Goal: Information Seeking & Learning: Learn about a topic

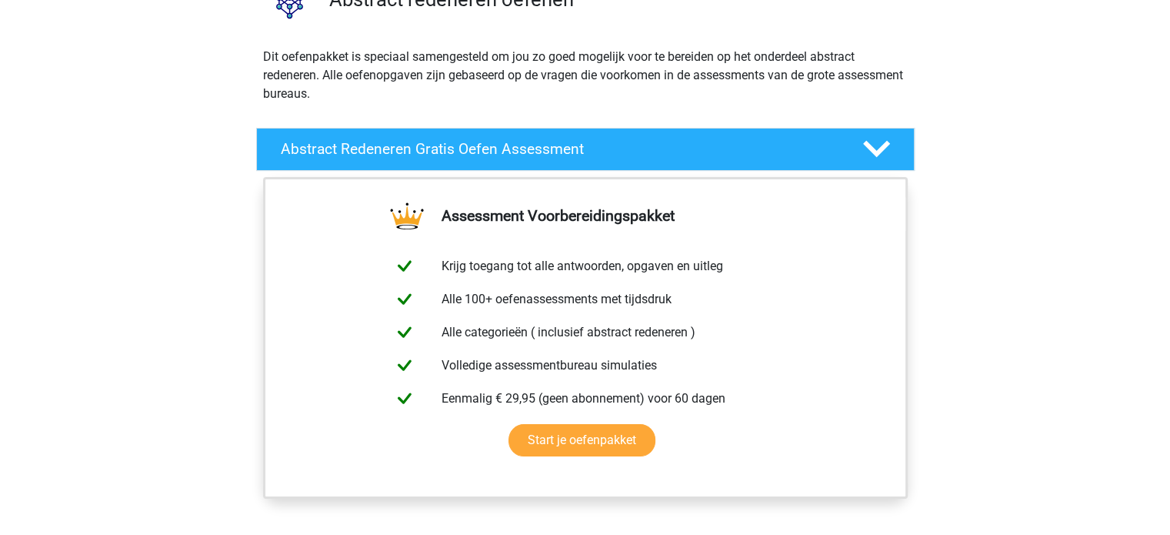
scroll to position [147, 0]
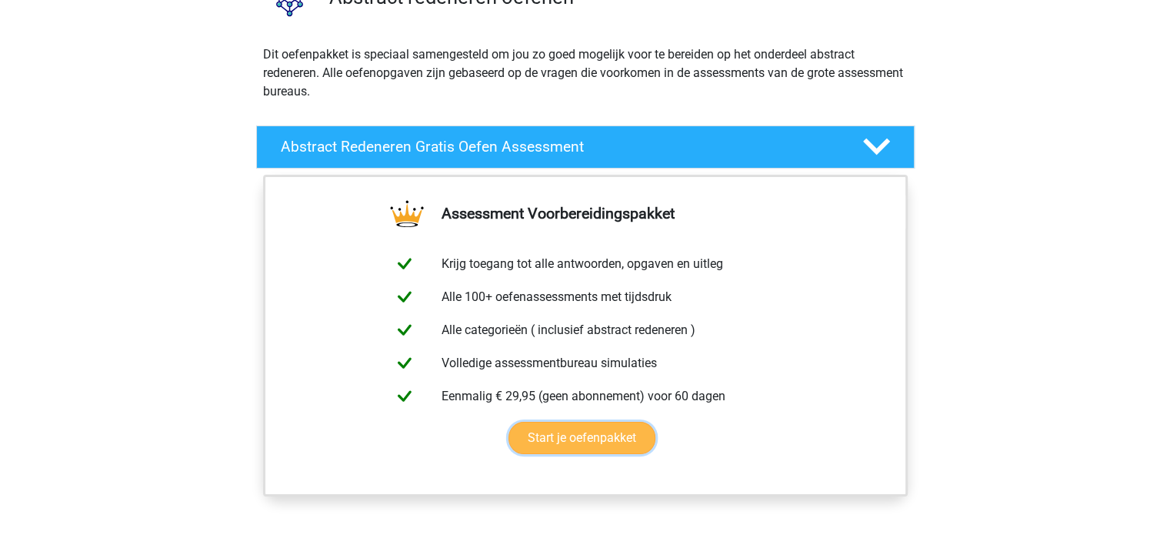
click at [591, 442] on link "Start je oefenpakket" at bounding box center [581, 437] width 147 height 32
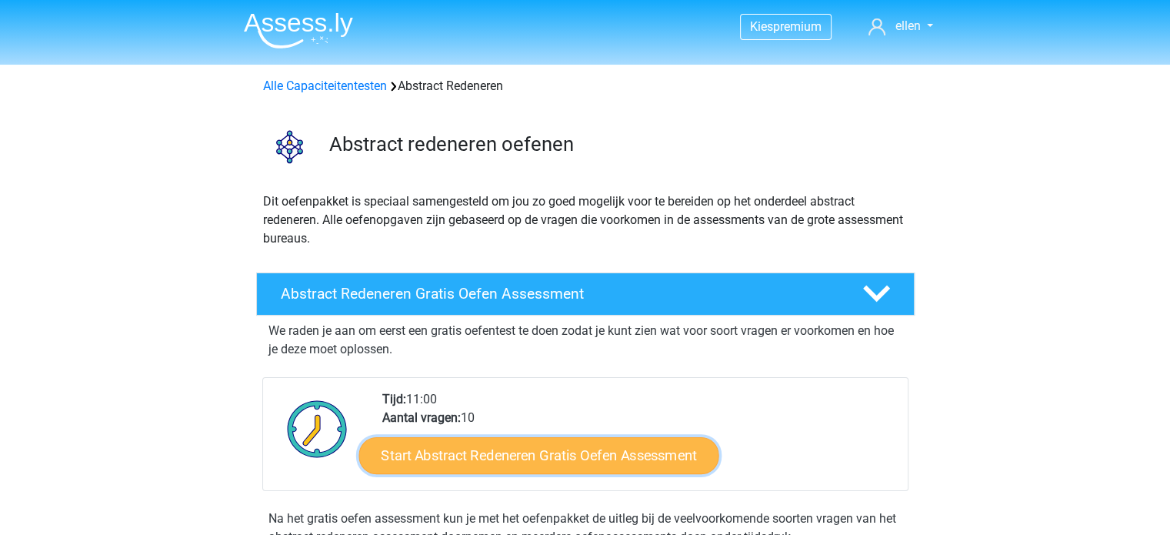
click at [572, 447] on link "Start Abstract Redeneren Gratis Oefen Assessment" at bounding box center [538, 454] width 360 height 37
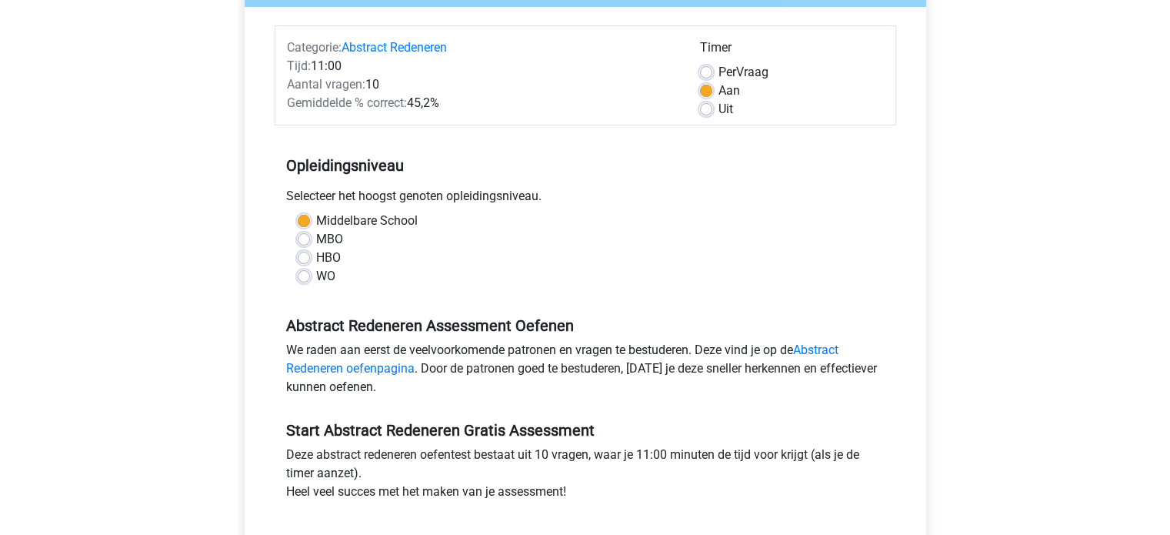
scroll to position [177, 0]
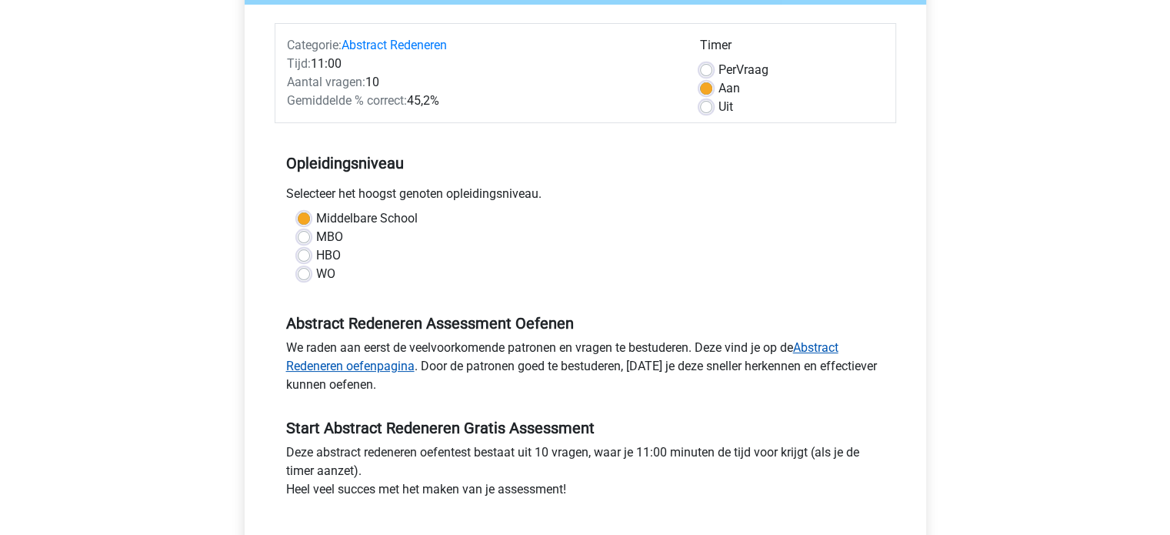
click at [826, 344] on link "Abstract Redeneren oefenpagina" at bounding box center [562, 356] width 552 height 33
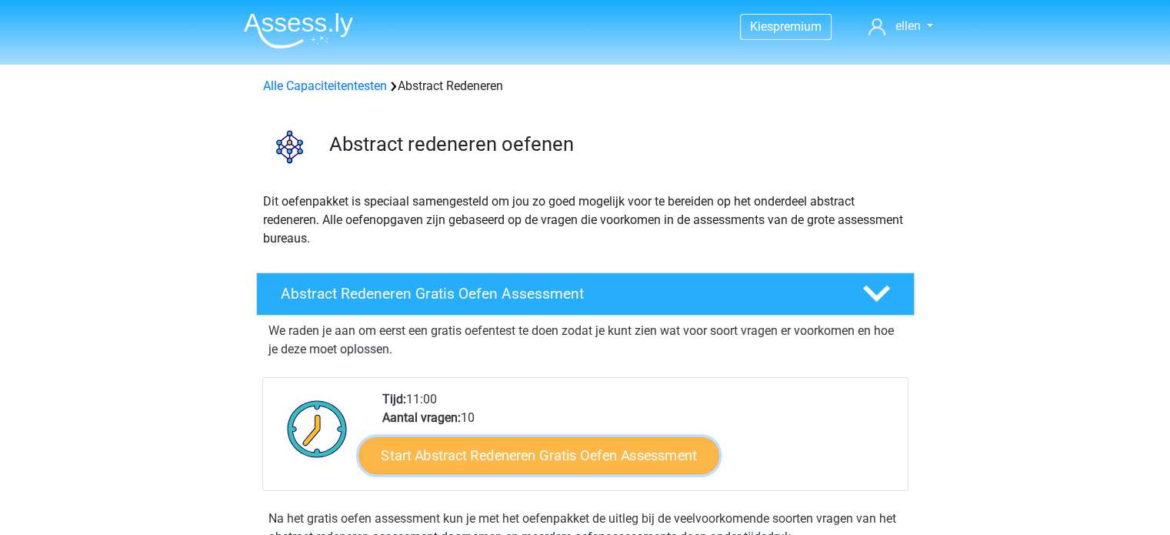
click at [594, 455] on link "Start Abstract Redeneren Gratis Oefen Assessment" at bounding box center [538, 454] width 360 height 37
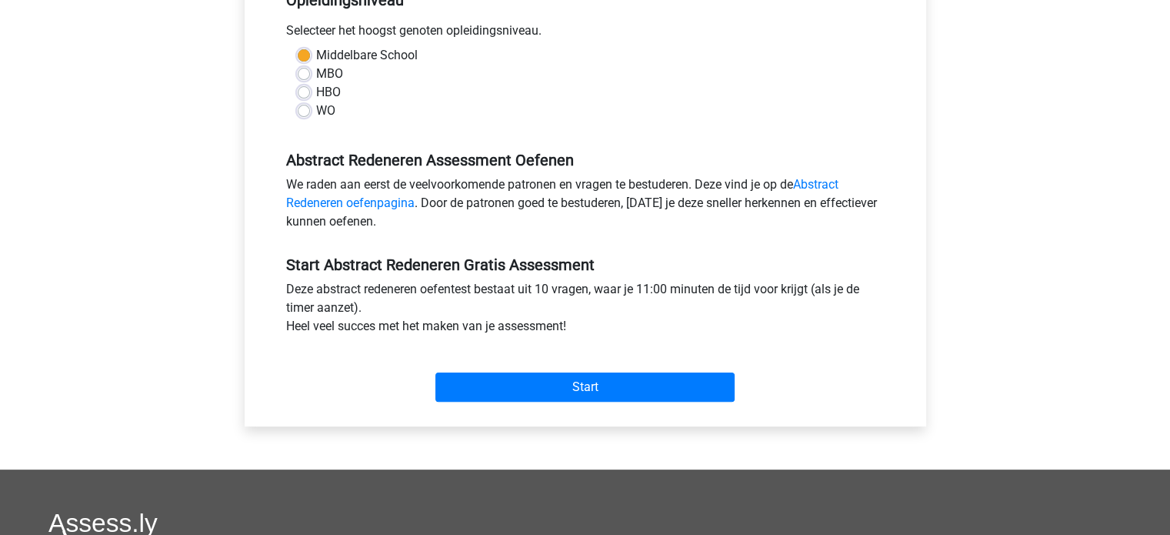
scroll to position [338, 0]
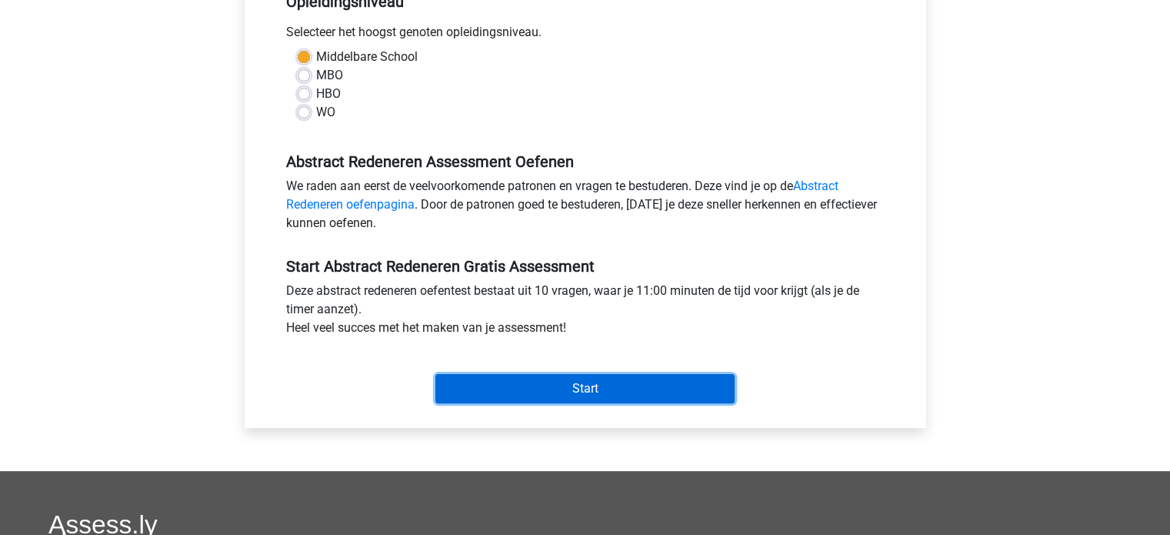
click at [604, 387] on input "Start" at bounding box center [584, 388] width 299 height 29
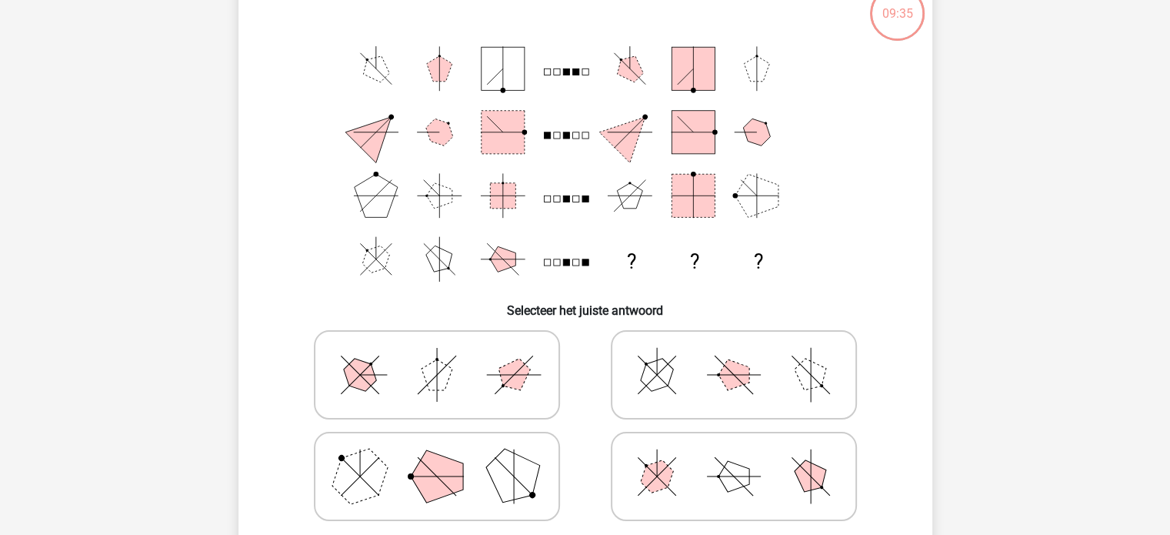
scroll to position [110, 0]
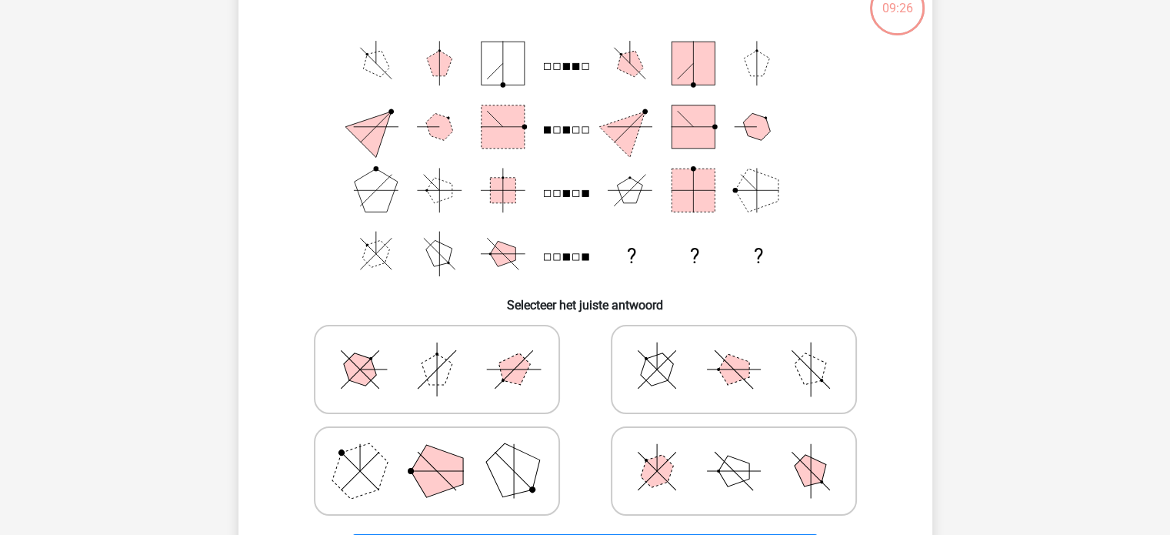
click at [356, 480] on polygon at bounding box center [359, 471] width 74 height 74
click at [437, 451] on input "radio" at bounding box center [442, 446] width 10 height 10
radio input "true"
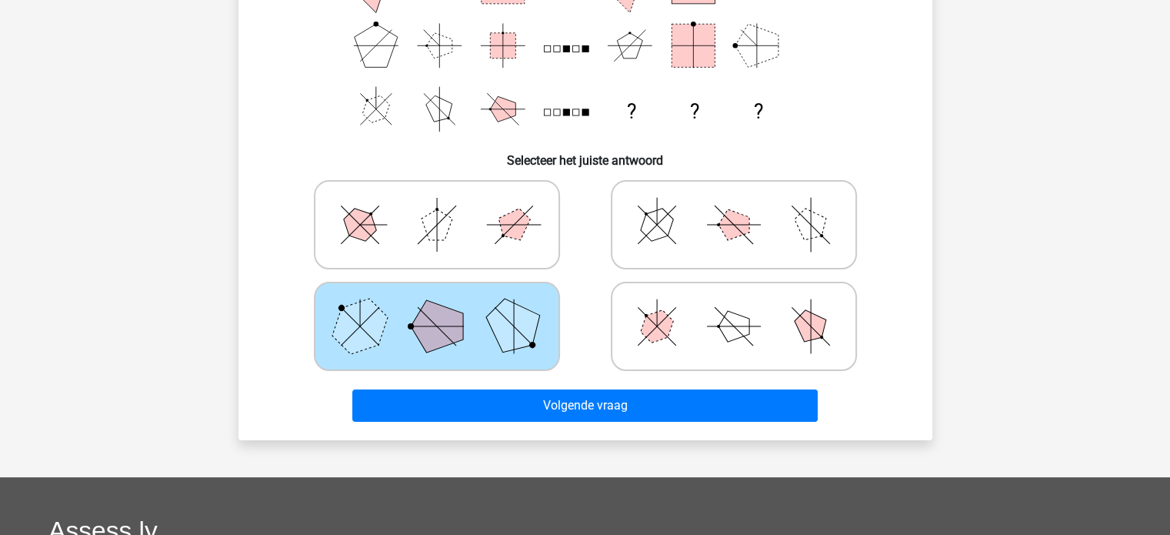
scroll to position [255, 0]
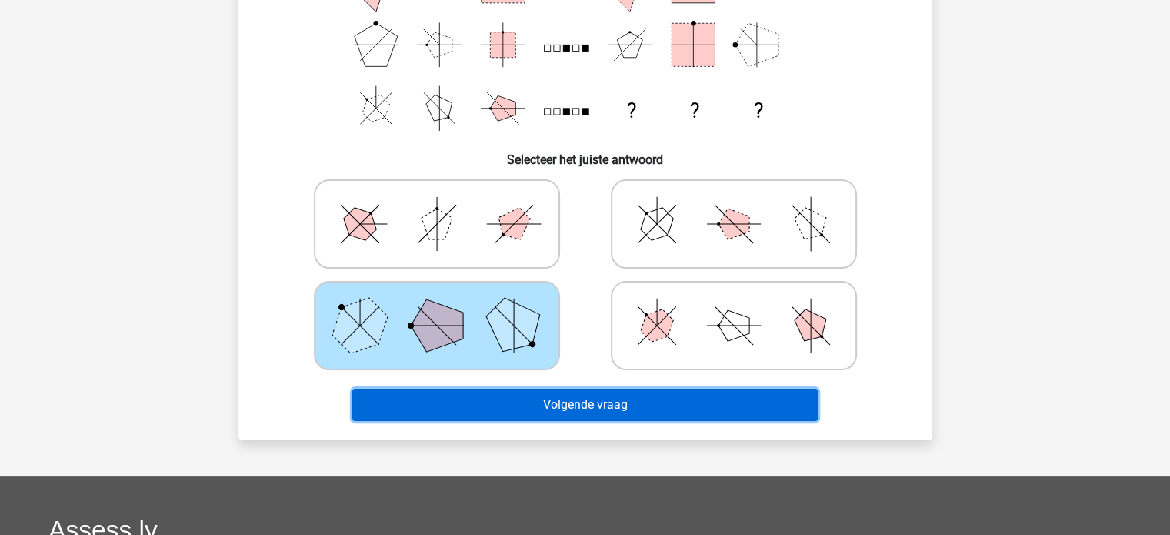
click at [600, 399] on button "Volgende vraag" at bounding box center [584, 404] width 465 height 32
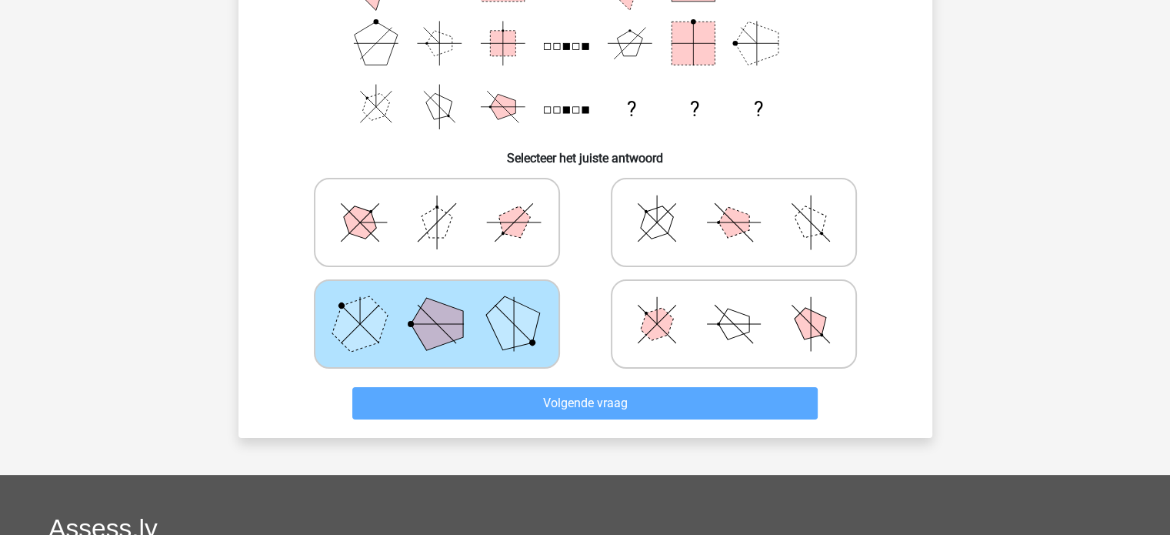
scroll to position [258, 0]
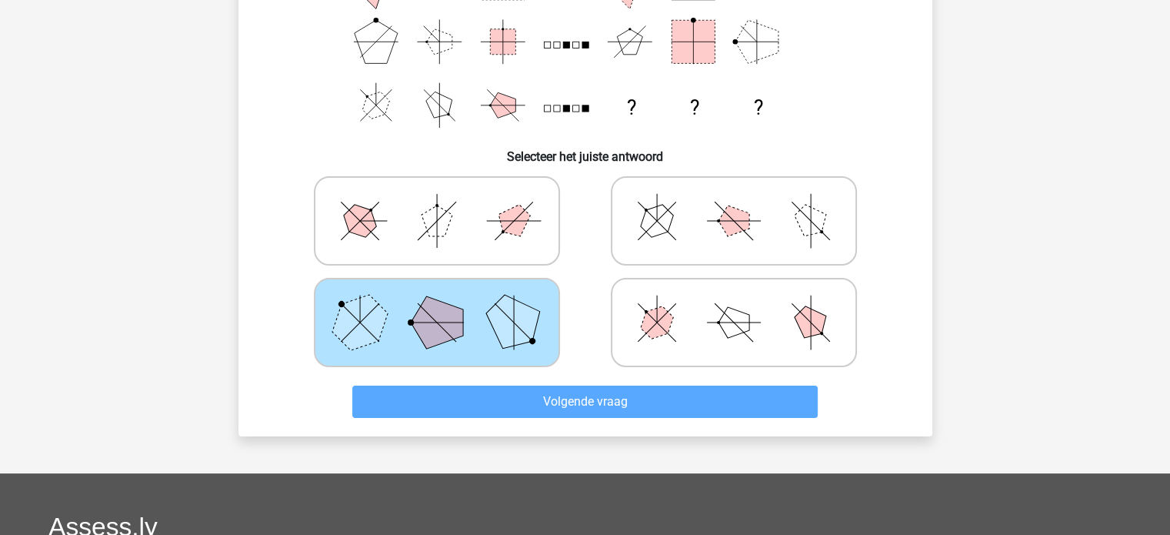
click at [448, 341] on icon at bounding box center [436, 322] width 231 height 77
click at [447, 303] on input "radio" at bounding box center [442, 298] width 10 height 10
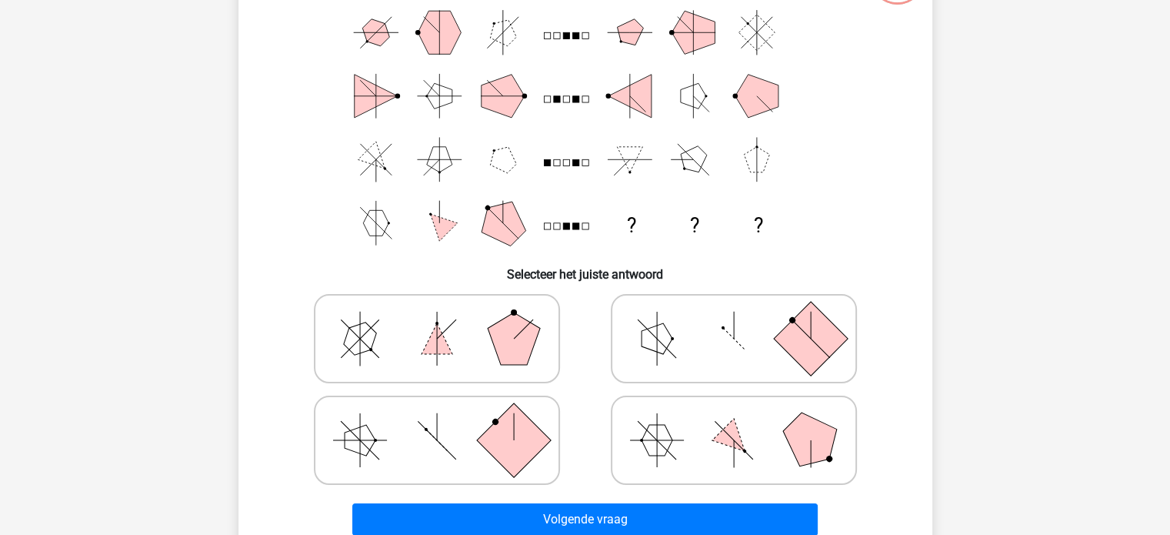
scroll to position [71, 0]
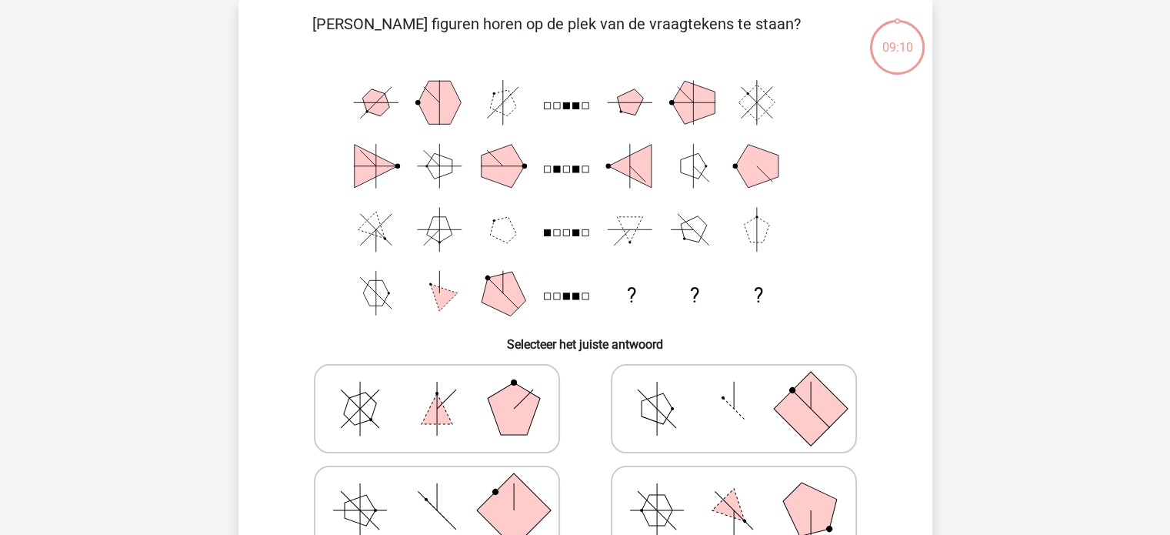
click at [575, 343] on h6 "Selecteer het juiste antwoord" at bounding box center [585, 338] width 644 height 27
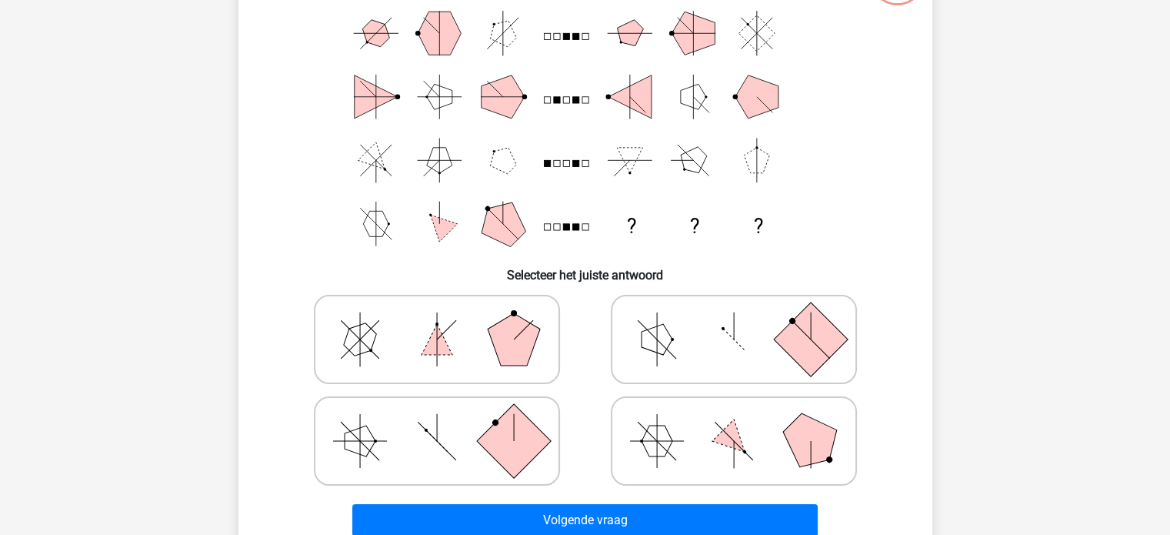
scroll to position [141, 0]
click at [378, 340] on icon at bounding box center [436, 338] width 231 height 77
click at [437, 319] on input "radio" at bounding box center [442, 314] width 10 height 10
radio input "true"
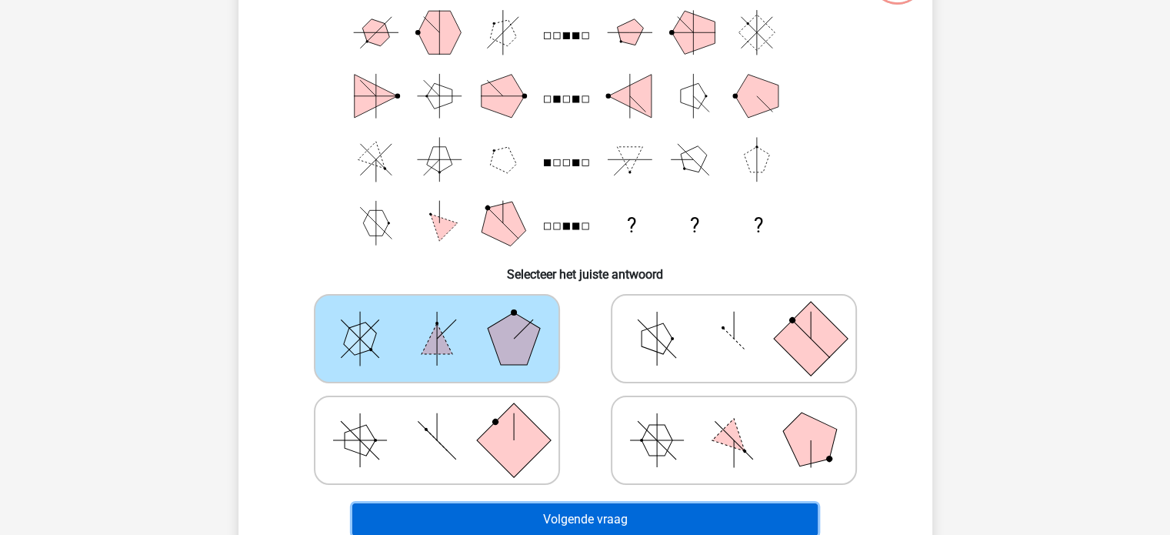
click at [606, 509] on button "Volgende vraag" at bounding box center [584, 519] width 465 height 32
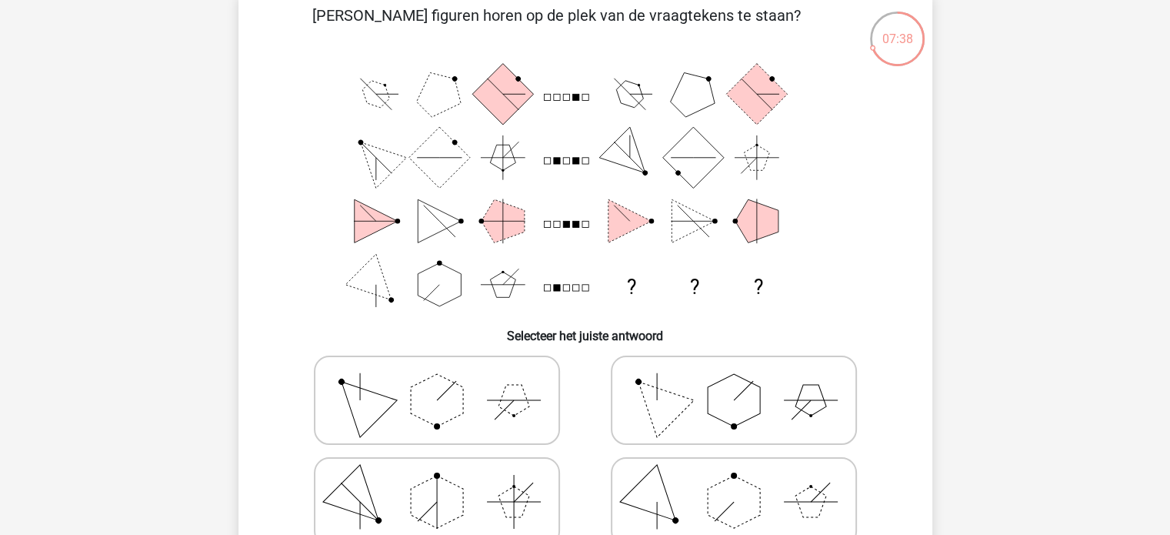
scroll to position [111, 0]
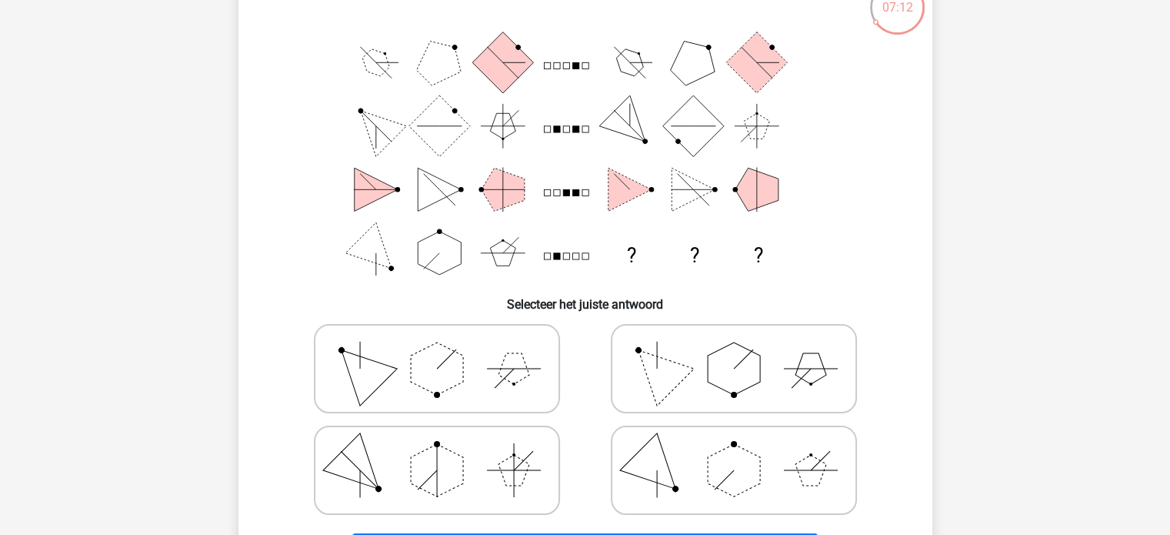
click at [771, 456] on icon at bounding box center [733, 469] width 231 height 77
click at [744, 451] on input "radio" at bounding box center [739, 446] width 10 height 10
radio input "true"
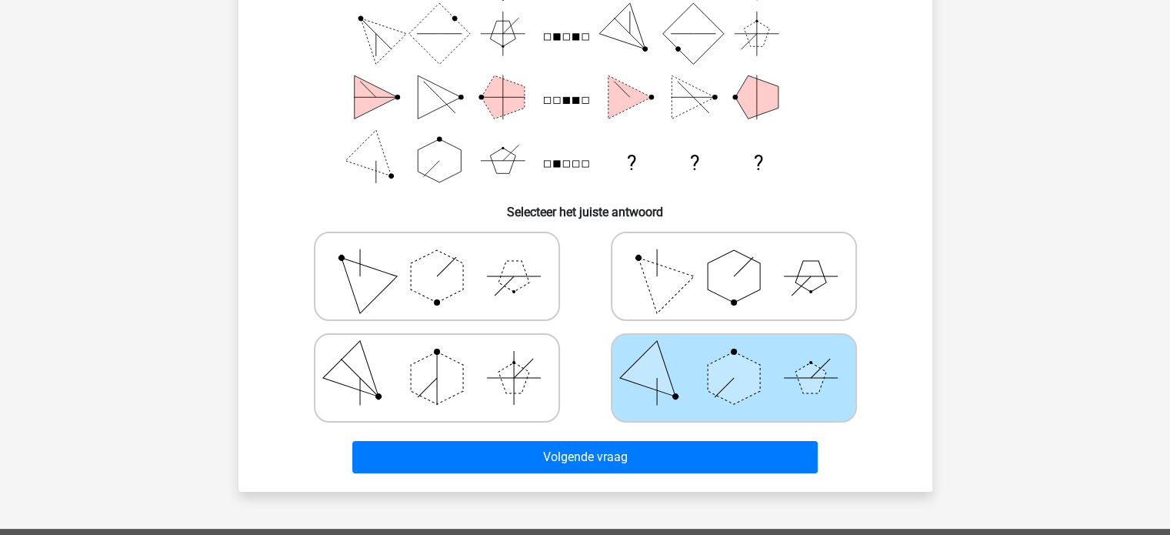
scroll to position [204, 0]
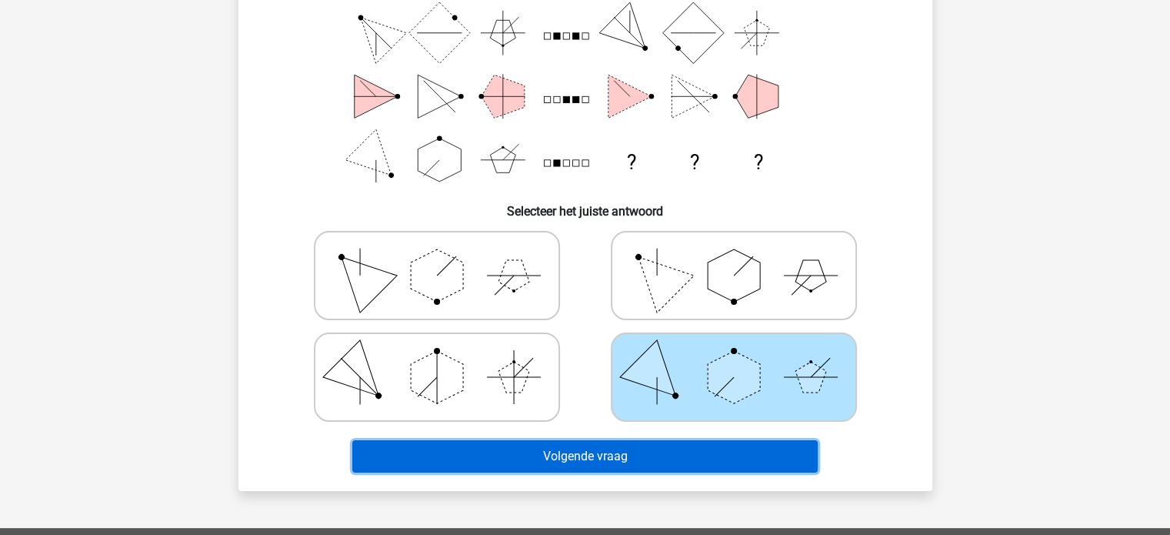
click at [636, 454] on button "Volgende vraag" at bounding box center [584, 456] width 465 height 32
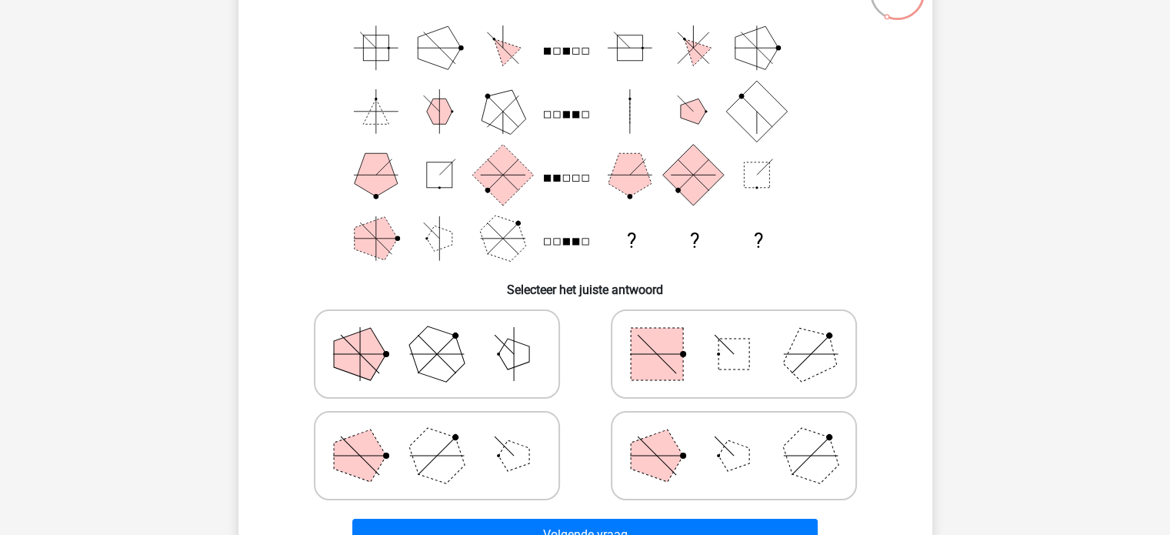
scroll to position [124, 0]
click at [457, 339] on icon at bounding box center [436, 355] width 231 height 77
click at [447, 336] on input "radio" at bounding box center [442, 331] width 10 height 10
radio input "true"
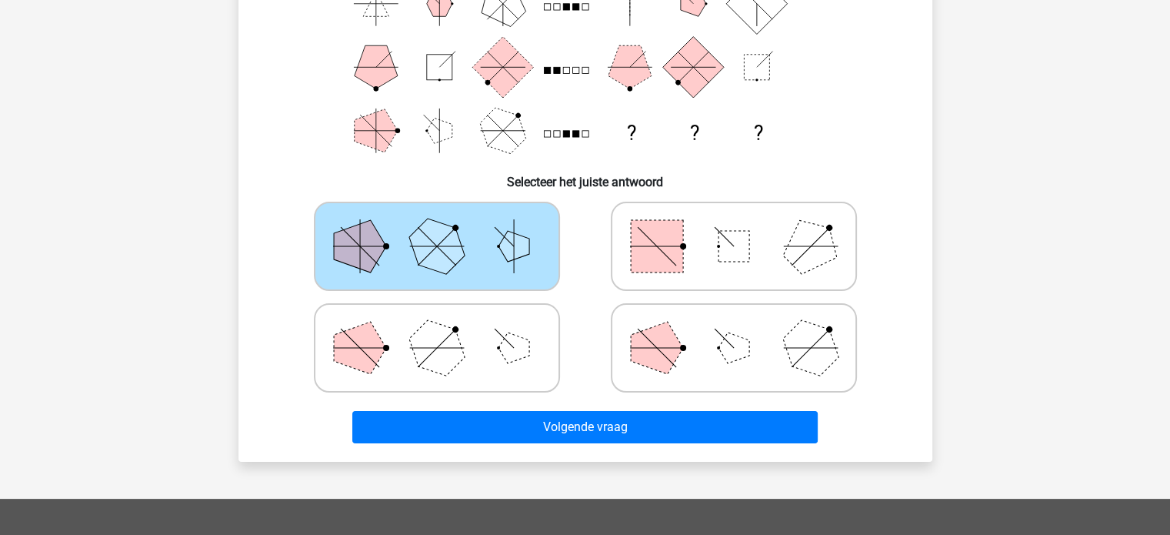
scroll to position [235, 0]
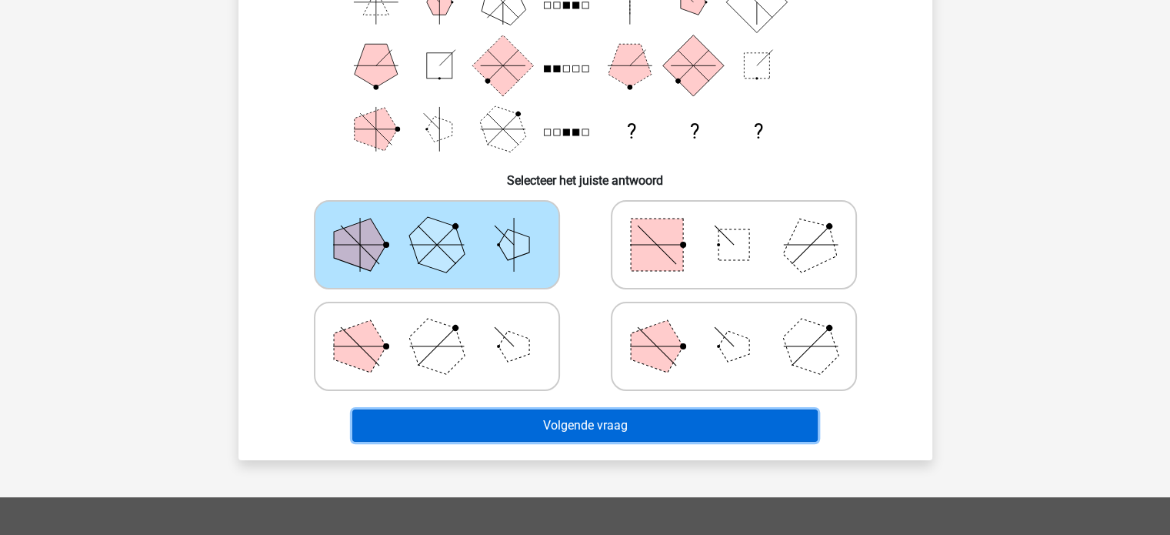
click at [655, 421] on button "Volgende vraag" at bounding box center [584, 425] width 465 height 32
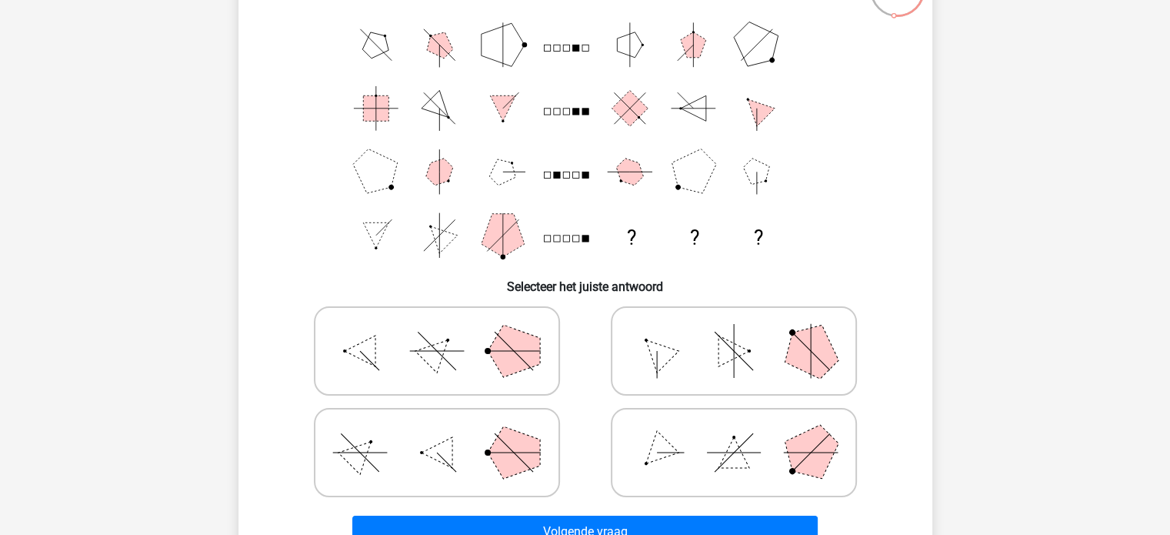
scroll to position [132, 0]
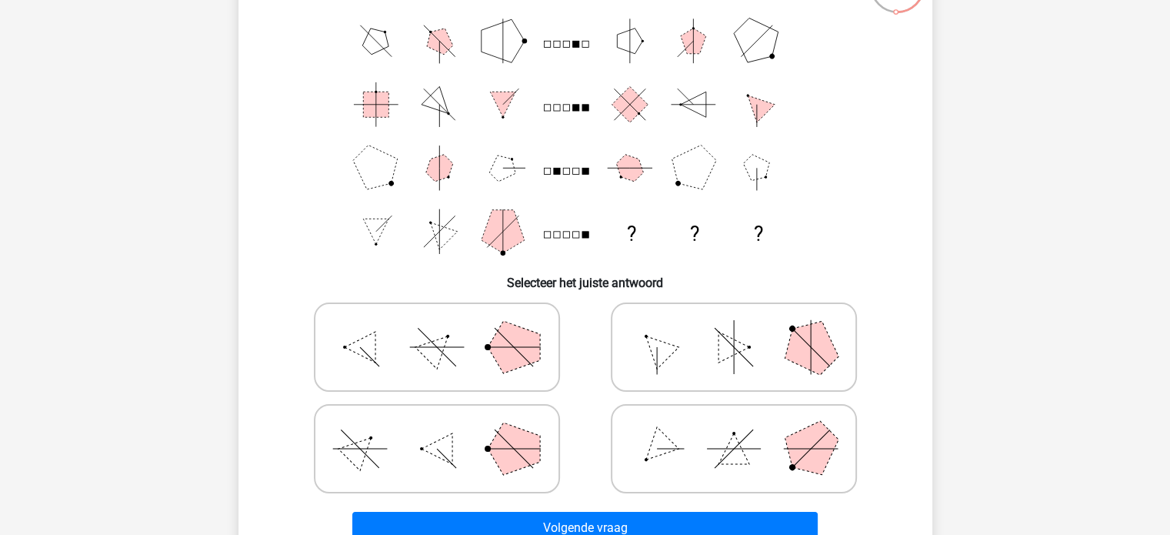
click at [791, 439] on polygon at bounding box center [810, 448] width 74 height 74
click at [744, 429] on input "radio" at bounding box center [739, 424] width 10 height 10
radio input "true"
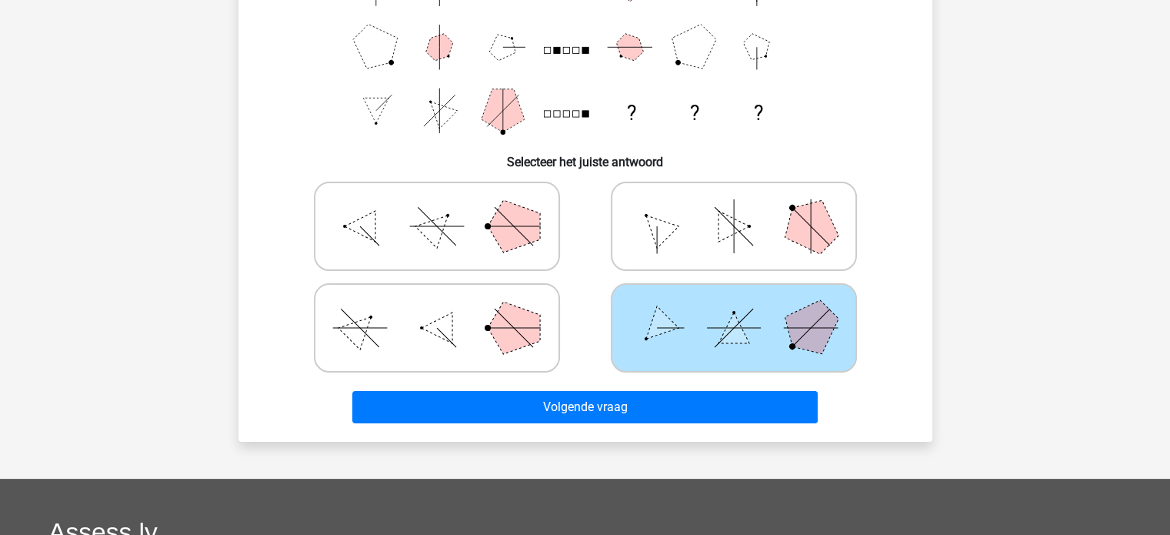
scroll to position [254, 0]
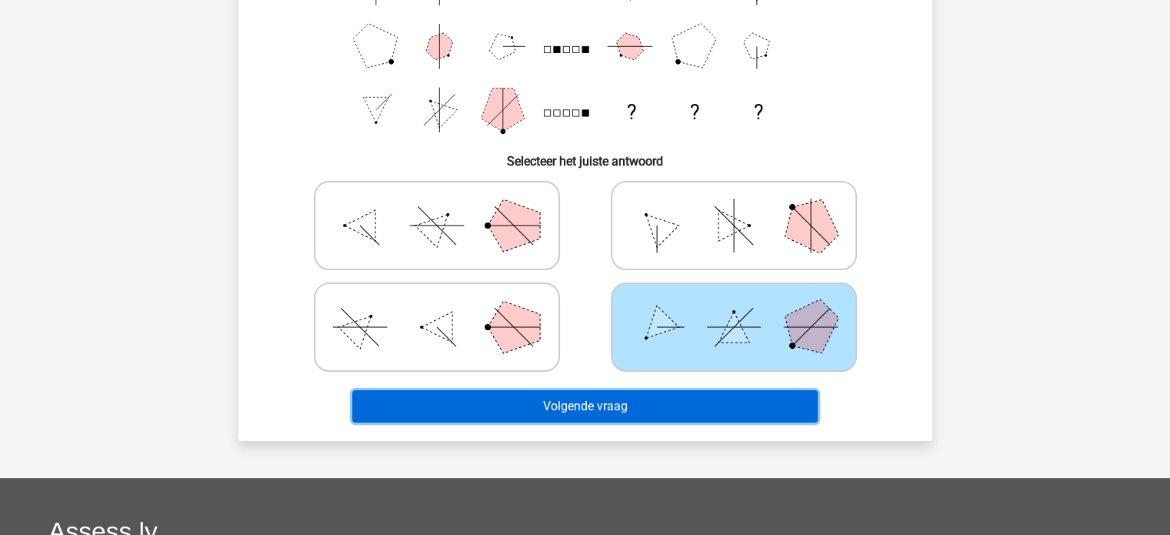
click at [747, 396] on button "Volgende vraag" at bounding box center [584, 406] width 465 height 32
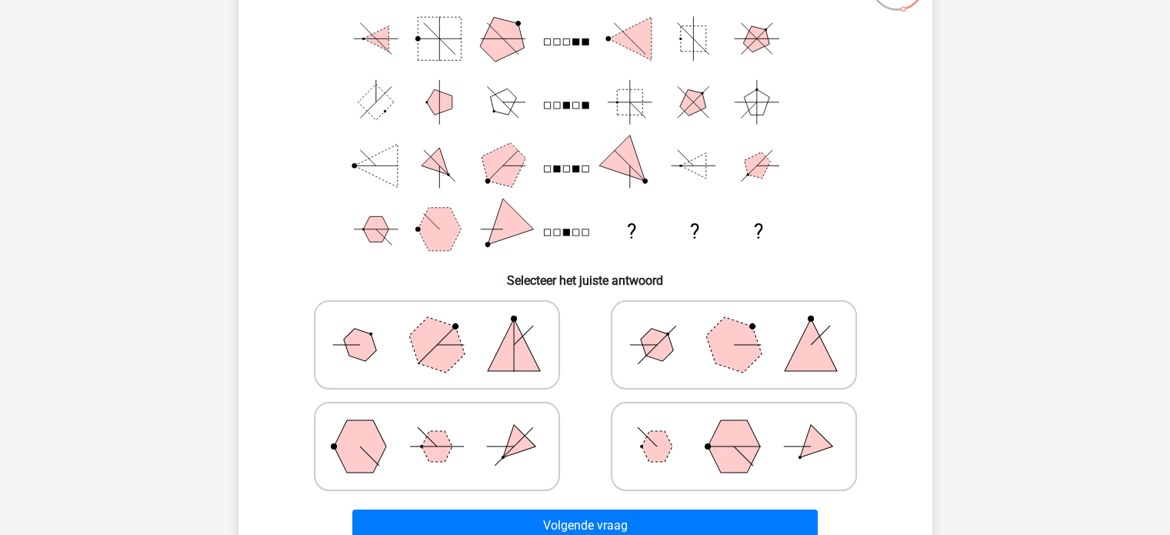
scroll to position [138, 0]
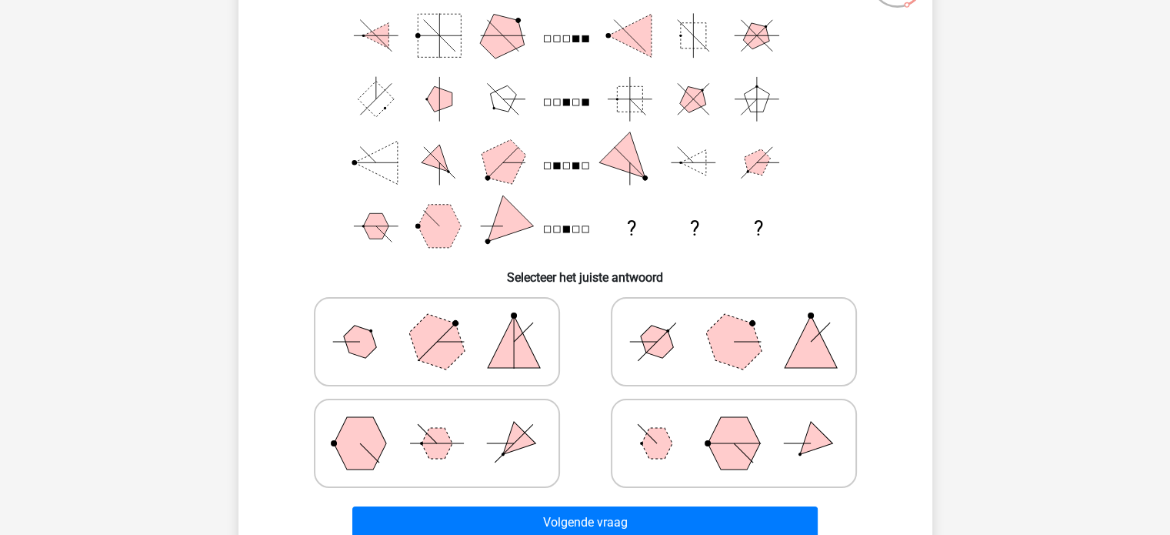
click at [524, 438] on polygon at bounding box center [513, 443] width 44 height 44
click at [447, 424] on input "radio" at bounding box center [442, 419] width 10 height 10
radio input "true"
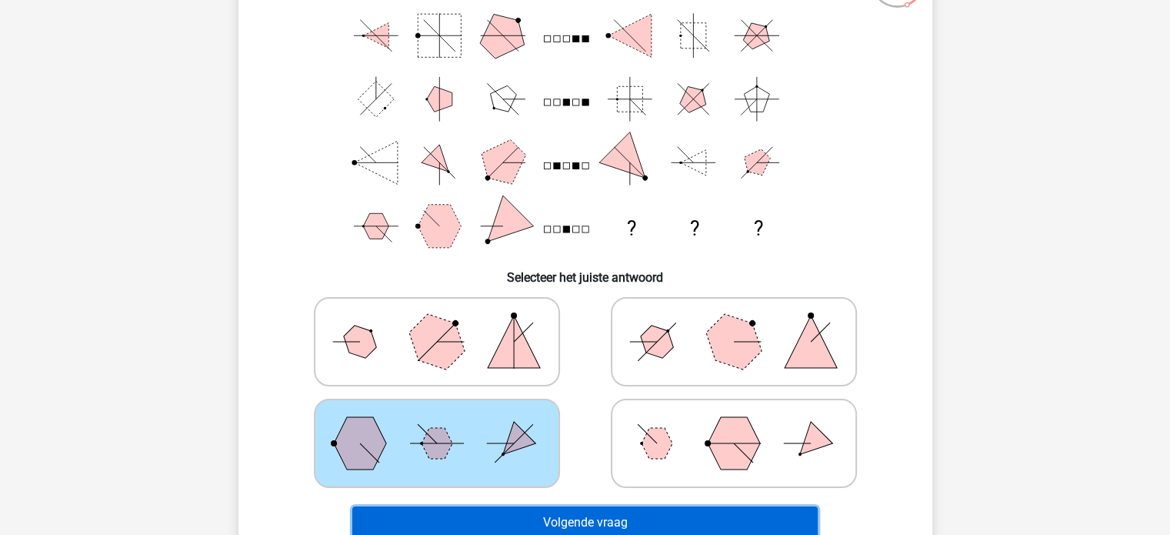
click at [606, 519] on button "Volgende vraag" at bounding box center [584, 522] width 465 height 32
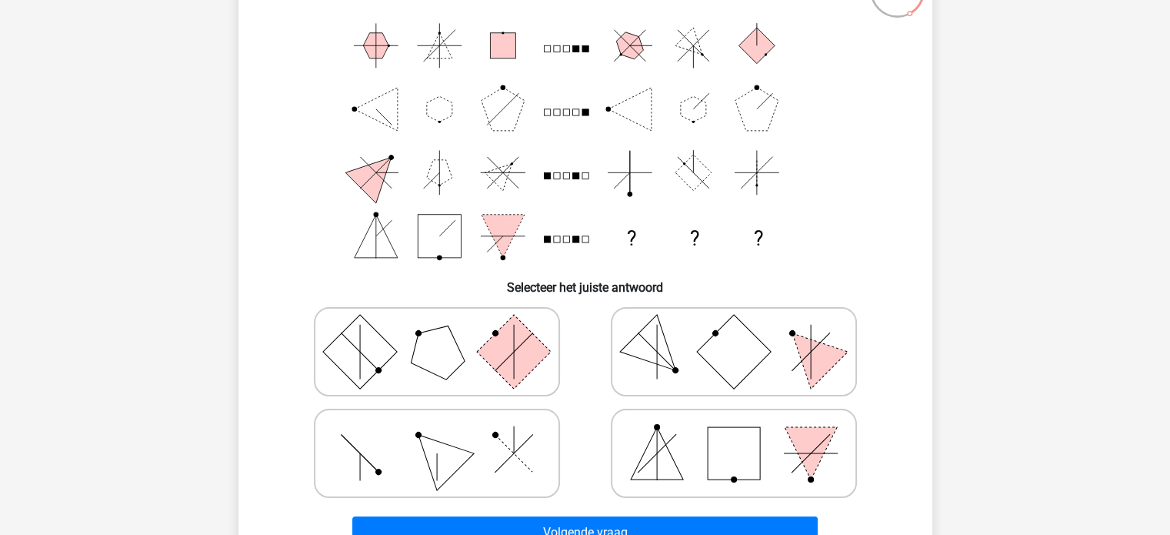
scroll to position [135, 0]
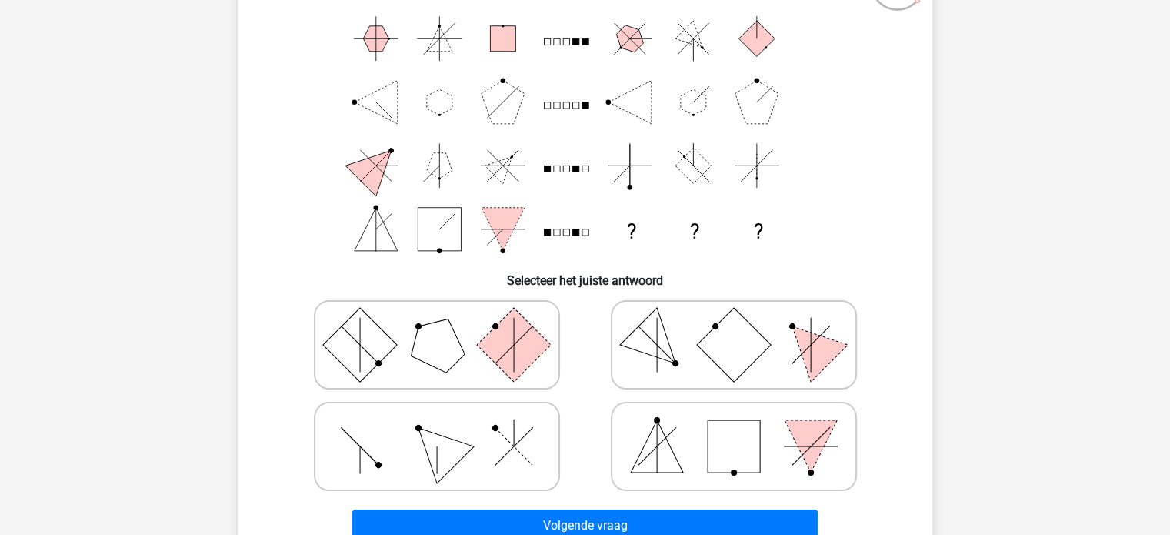
click at [779, 438] on icon at bounding box center [733, 446] width 231 height 77
click at [744, 427] on input "radio" at bounding box center [739, 422] width 10 height 10
radio input "true"
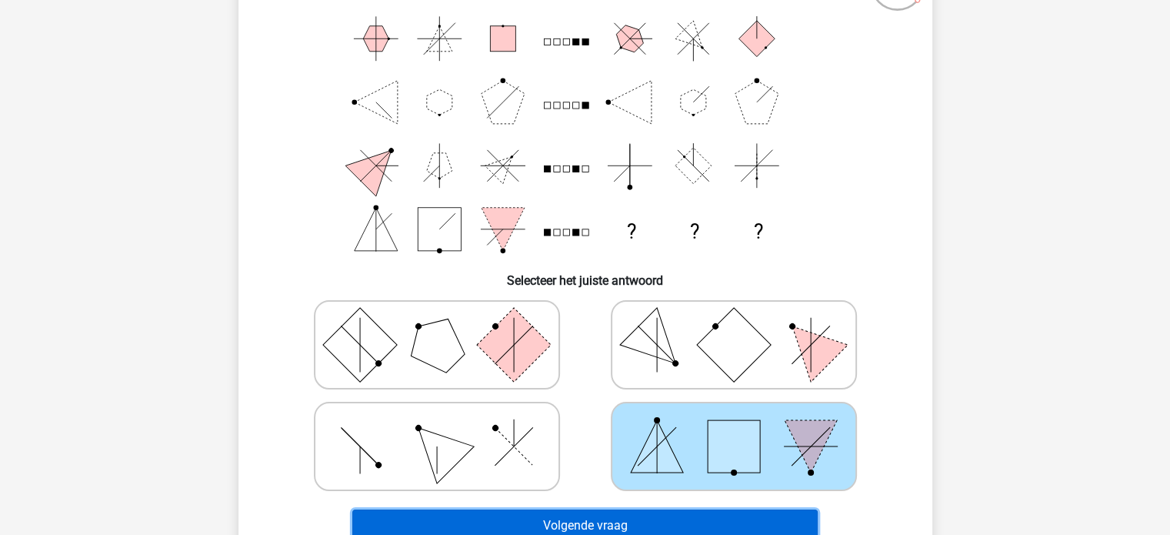
click at [677, 522] on button "Volgende vraag" at bounding box center [584, 525] width 465 height 32
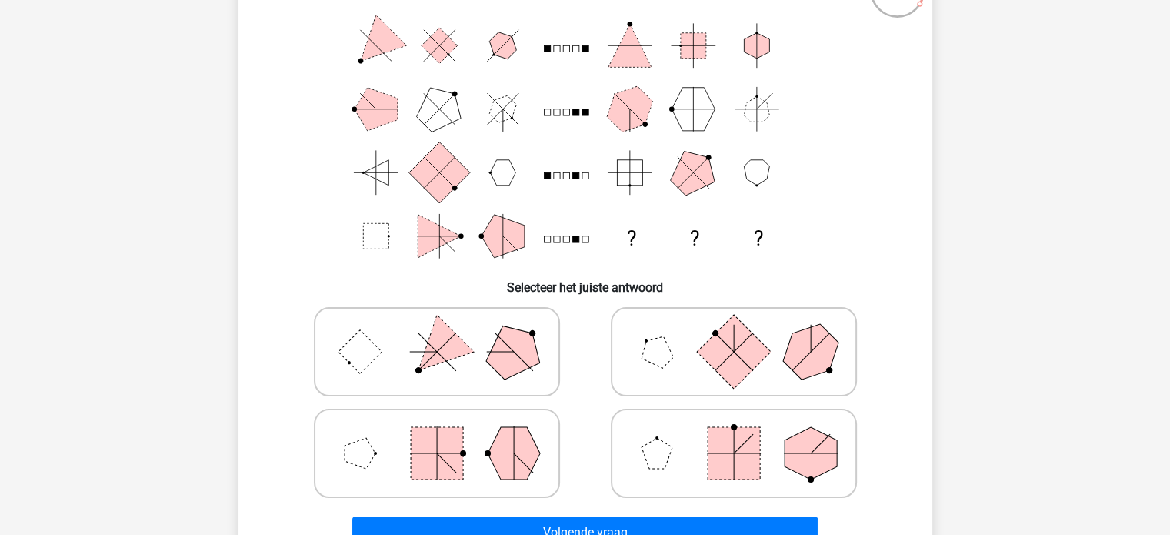
scroll to position [129, 0]
click at [471, 466] on icon at bounding box center [436, 451] width 231 height 77
click at [447, 432] on input "radio" at bounding box center [442, 427] width 10 height 10
radio input "true"
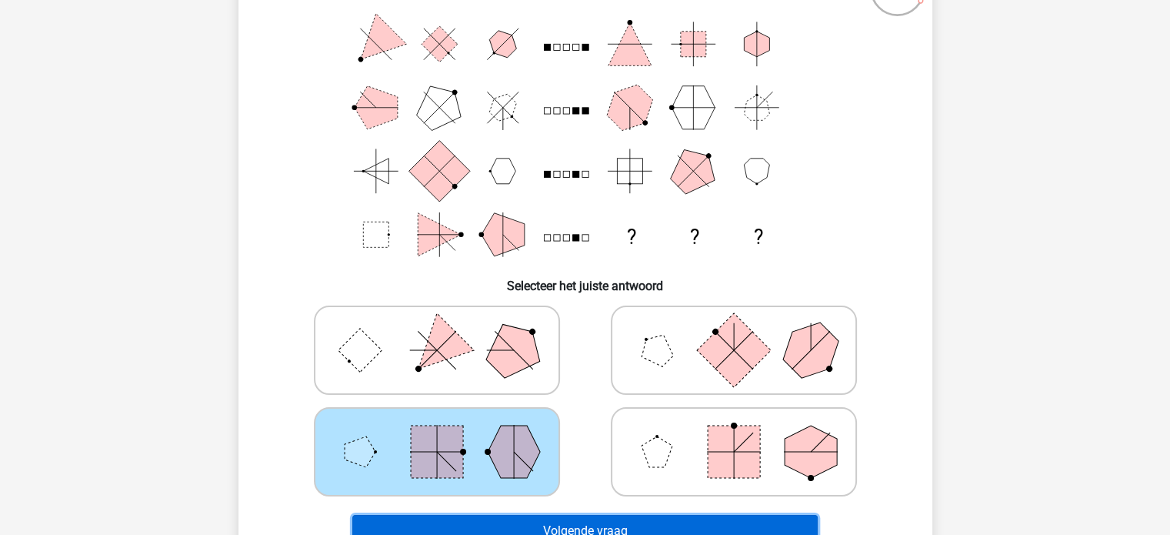
click at [688, 525] on button "Volgende vraag" at bounding box center [584, 531] width 465 height 32
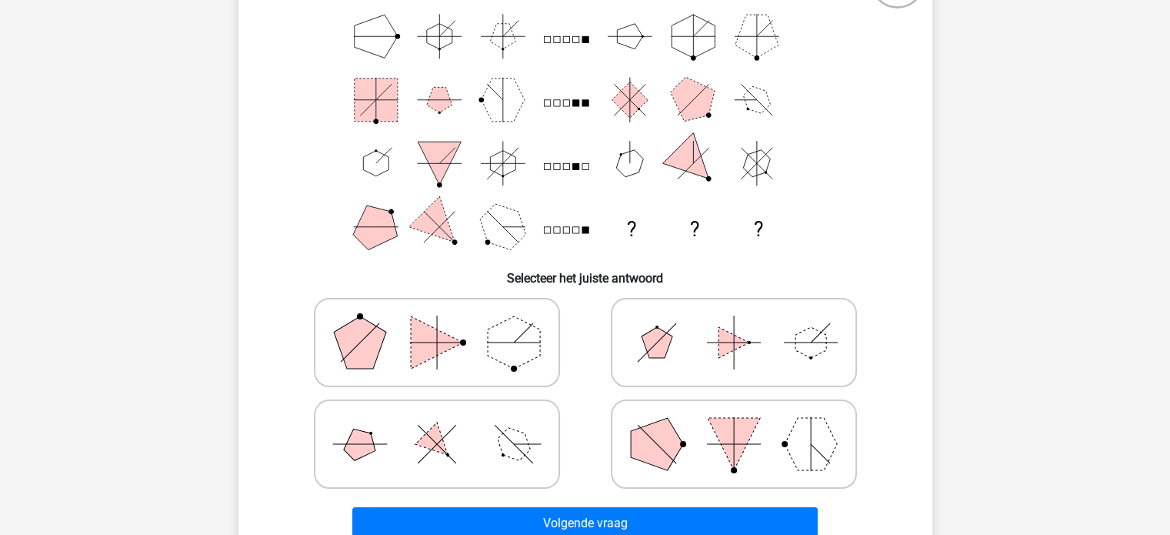
scroll to position [138, 0]
click at [503, 319] on icon at bounding box center [436, 341] width 231 height 77
click at [447, 319] on input "radio" at bounding box center [442, 317] width 10 height 10
radio input "true"
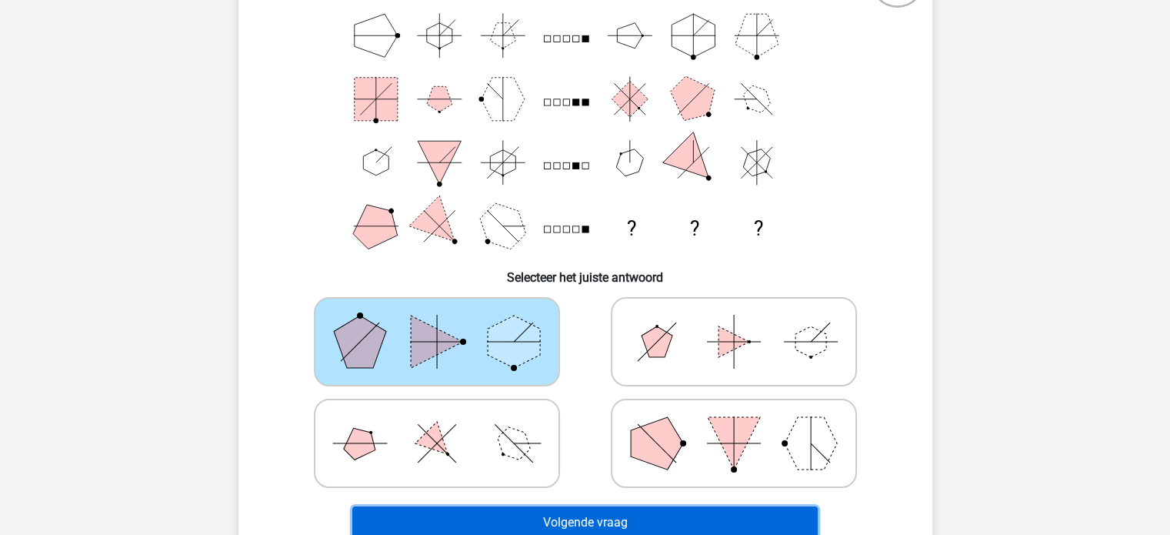
click at [661, 521] on button "Volgende vraag" at bounding box center [584, 522] width 465 height 32
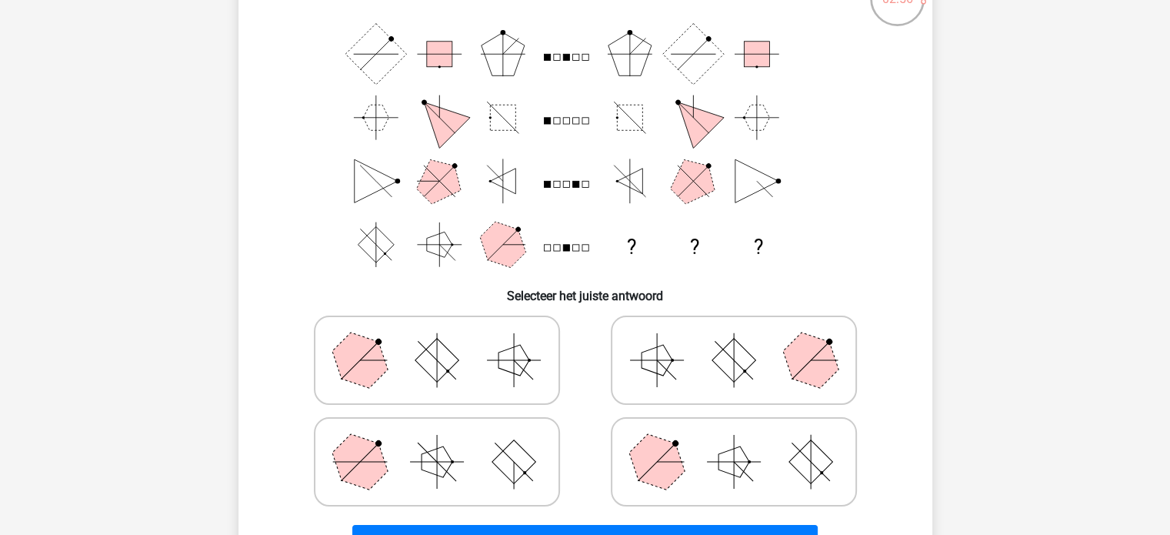
scroll to position [121, 0]
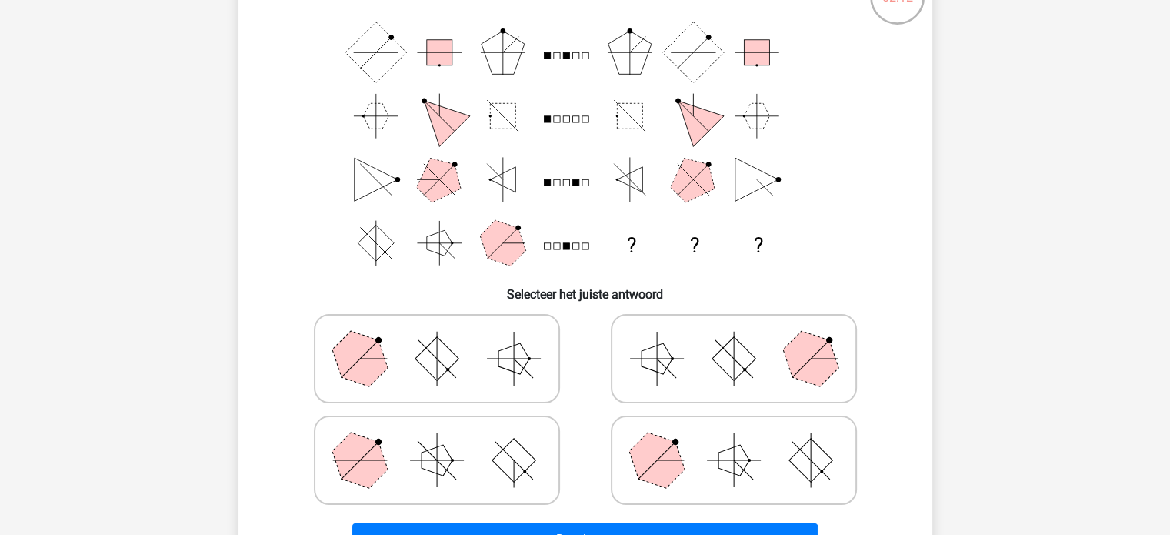
click at [736, 454] on polygon at bounding box center [733, 460] width 31 height 31
click at [736, 441] on input "radio" at bounding box center [739, 436] width 10 height 10
radio input "true"
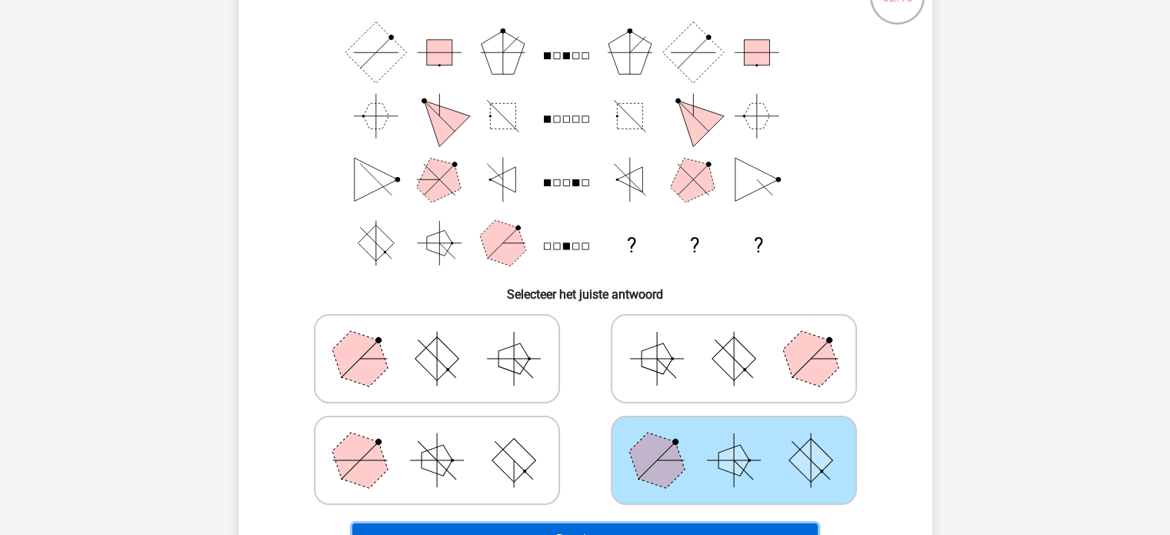
click at [774, 529] on button "Resultaten" at bounding box center [584, 539] width 465 height 32
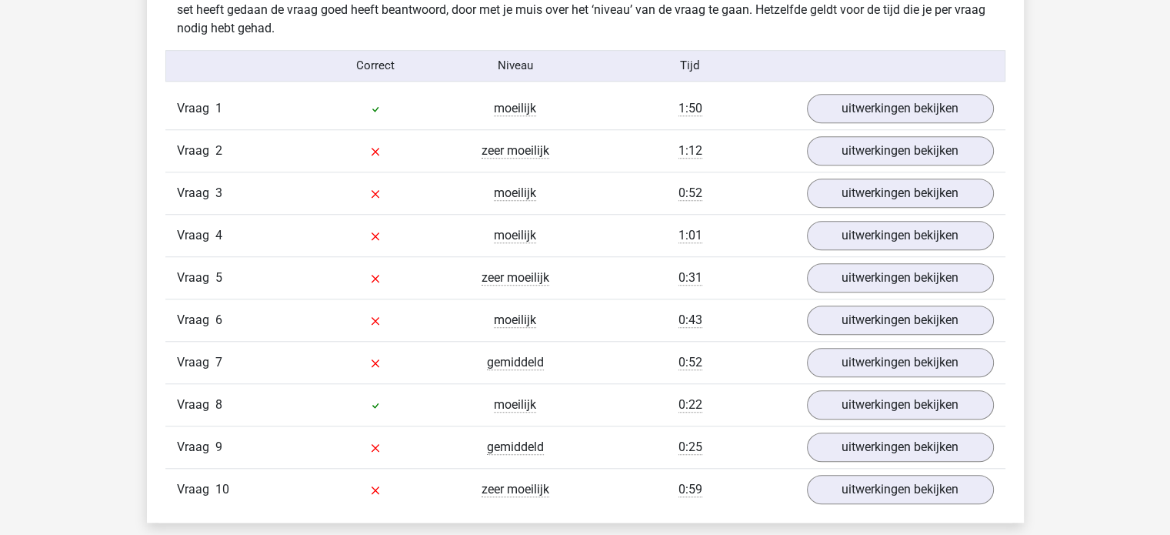
scroll to position [1240, 0]
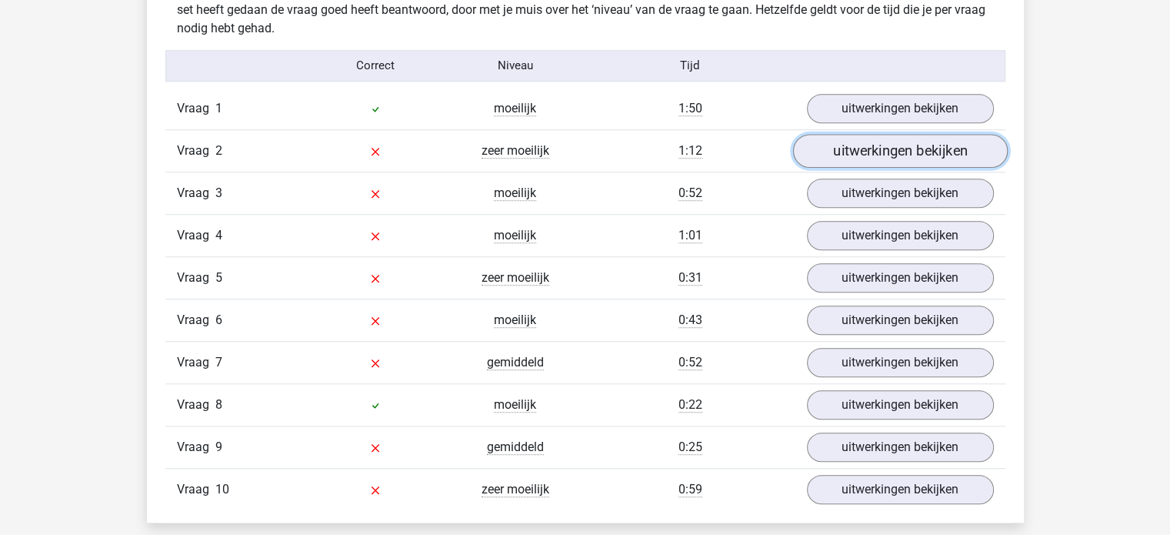
click at [908, 150] on link "uitwerkingen bekijken" at bounding box center [899, 151] width 215 height 34
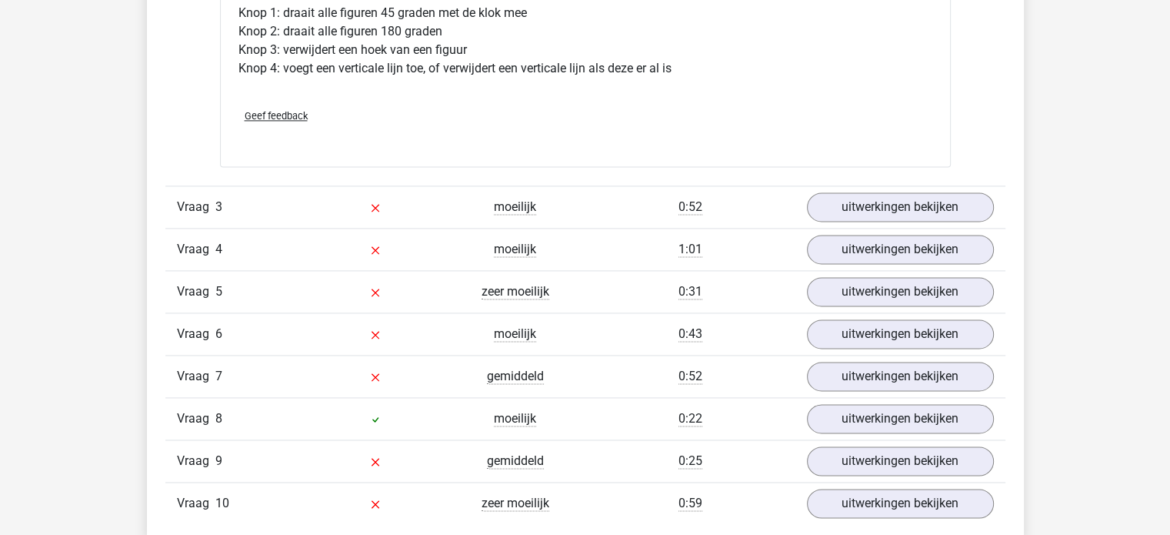
scroll to position [2135, 0]
click at [893, 202] on link "uitwerkingen bekijken" at bounding box center [899, 207] width 215 height 34
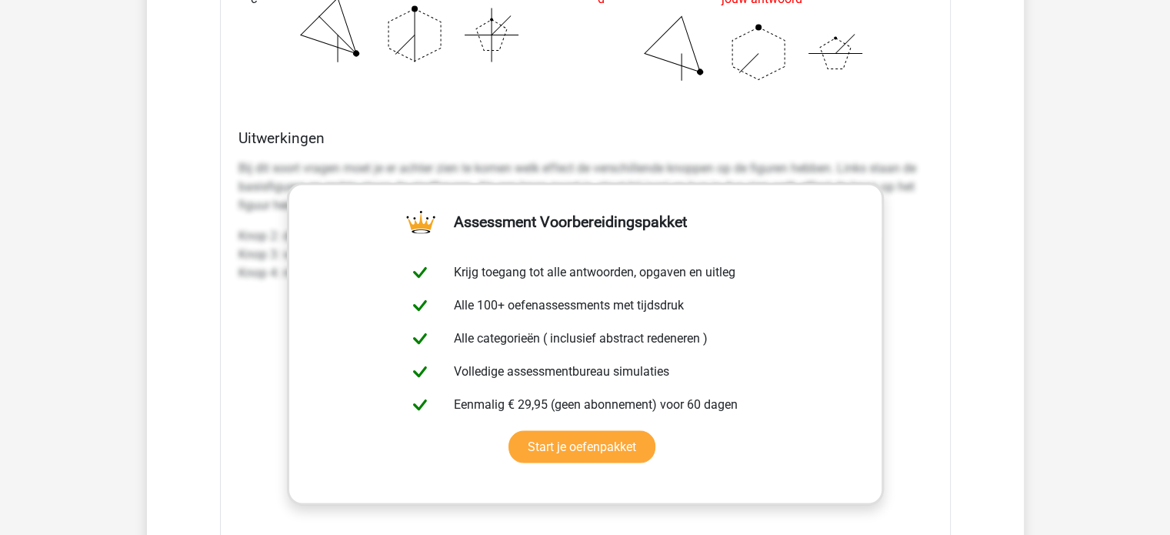
scroll to position [2852, 0]
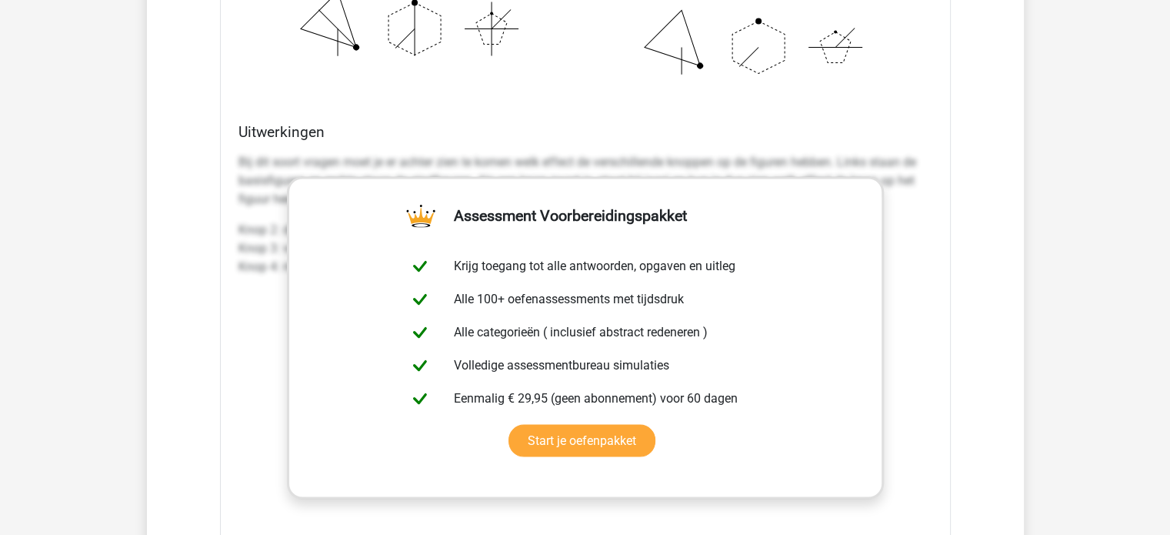
click at [932, 329] on div "Uitwerkingen Bij dit soort vragen moet je er achter zien te komen welk effect d…" at bounding box center [585, 364] width 706 height 485
click at [863, 75] on icon at bounding box center [758, 46] width 231 height 77
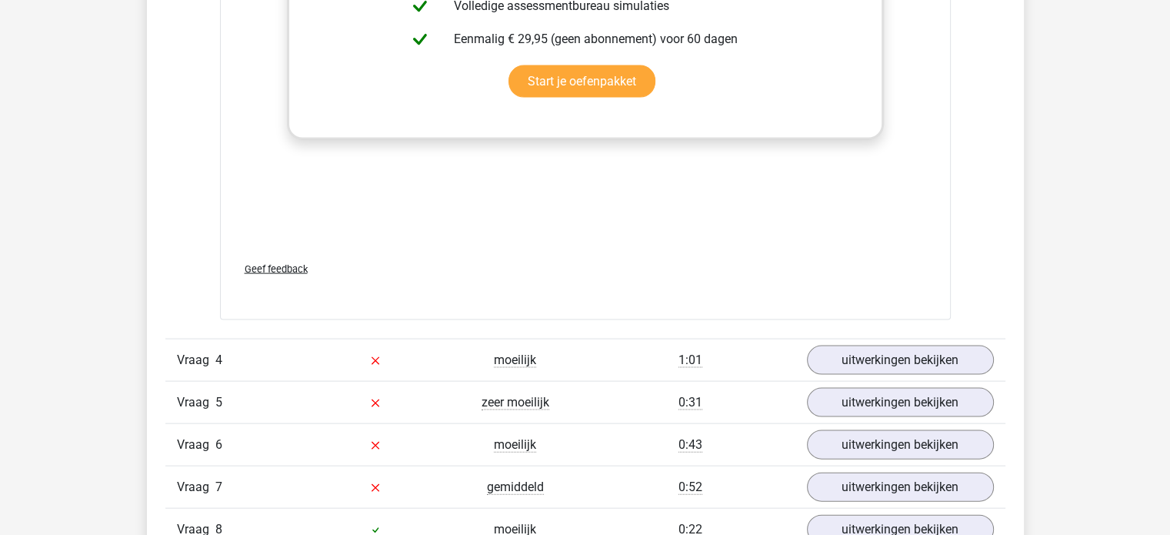
scroll to position [3216, 0]
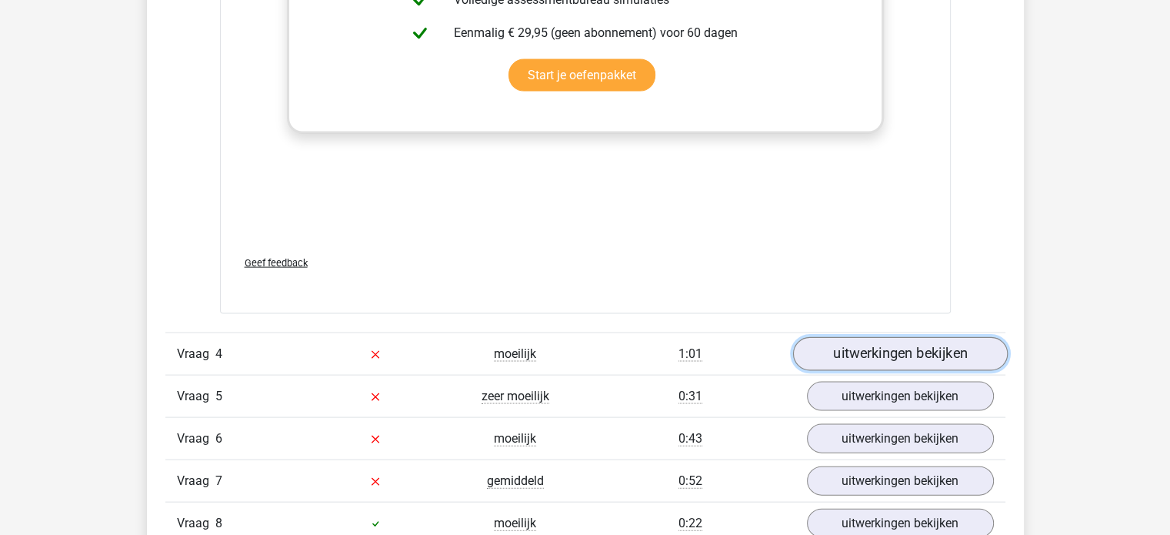
click at [920, 348] on link "uitwerkingen bekijken" at bounding box center [899, 354] width 215 height 34
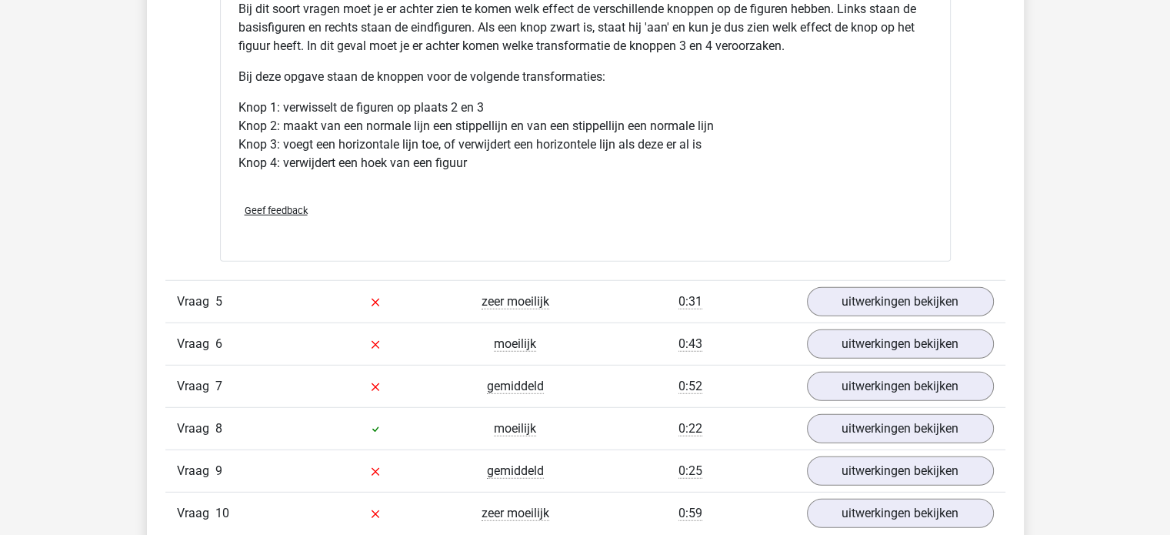
scroll to position [4215, 0]
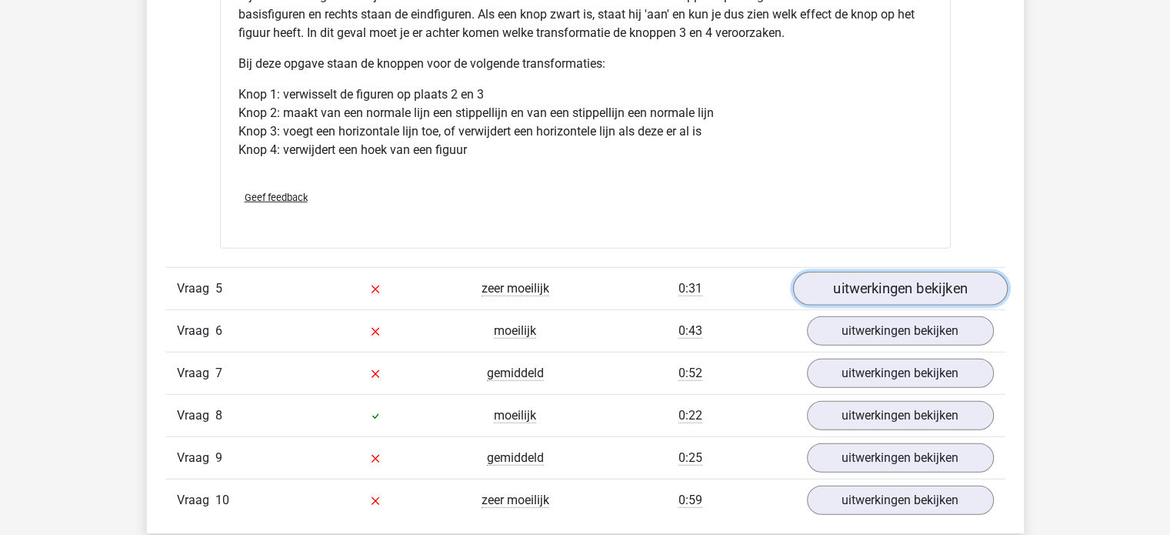
click at [928, 293] on link "uitwerkingen bekijken" at bounding box center [899, 289] width 215 height 34
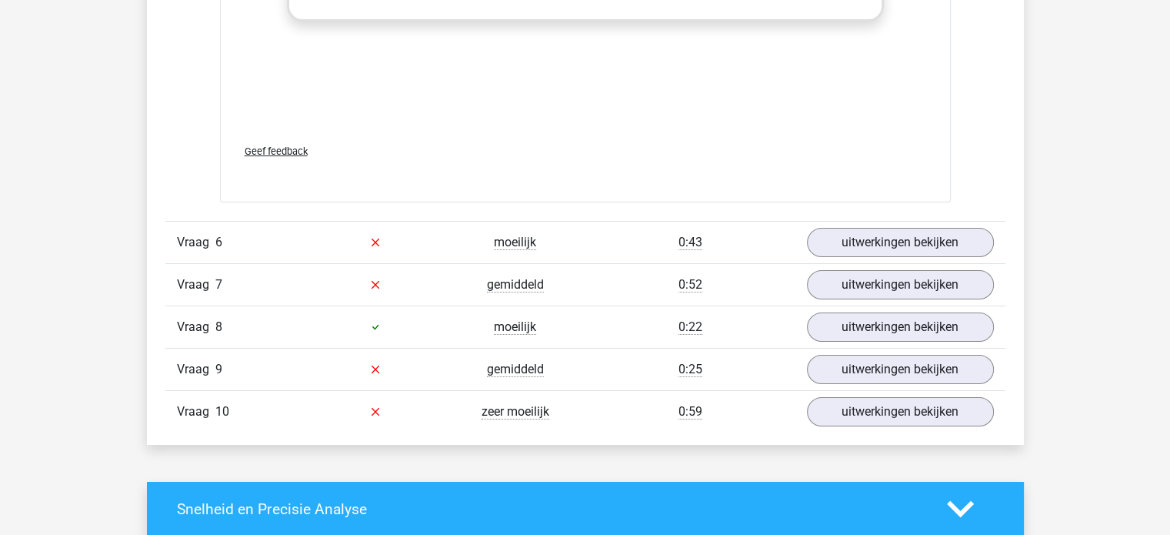
scroll to position [5490, 0]
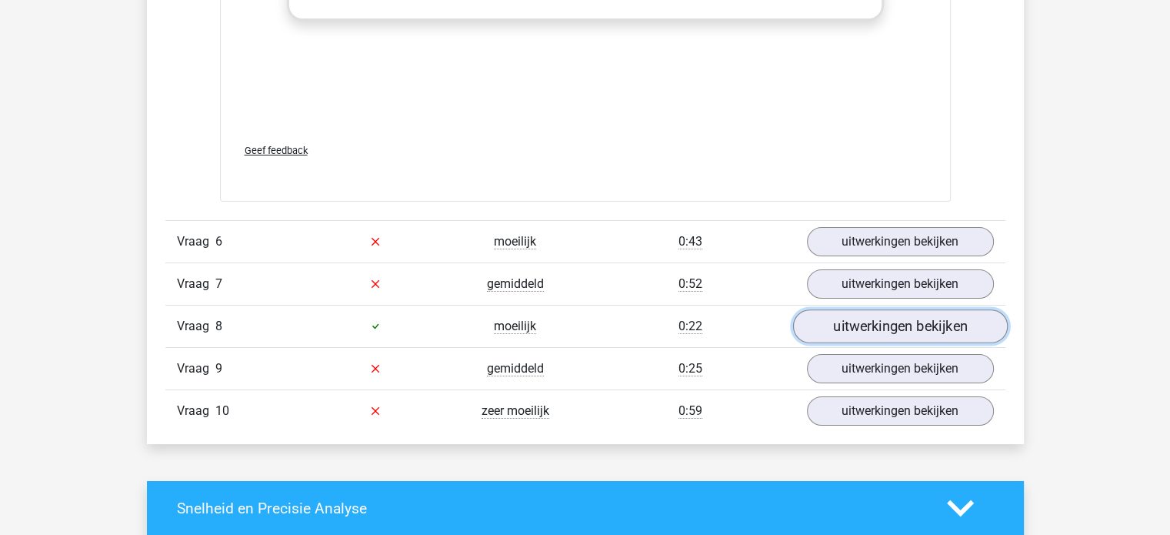
click at [840, 319] on link "uitwerkingen bekijken" at bounding box center [899, 326] width 215 height 34
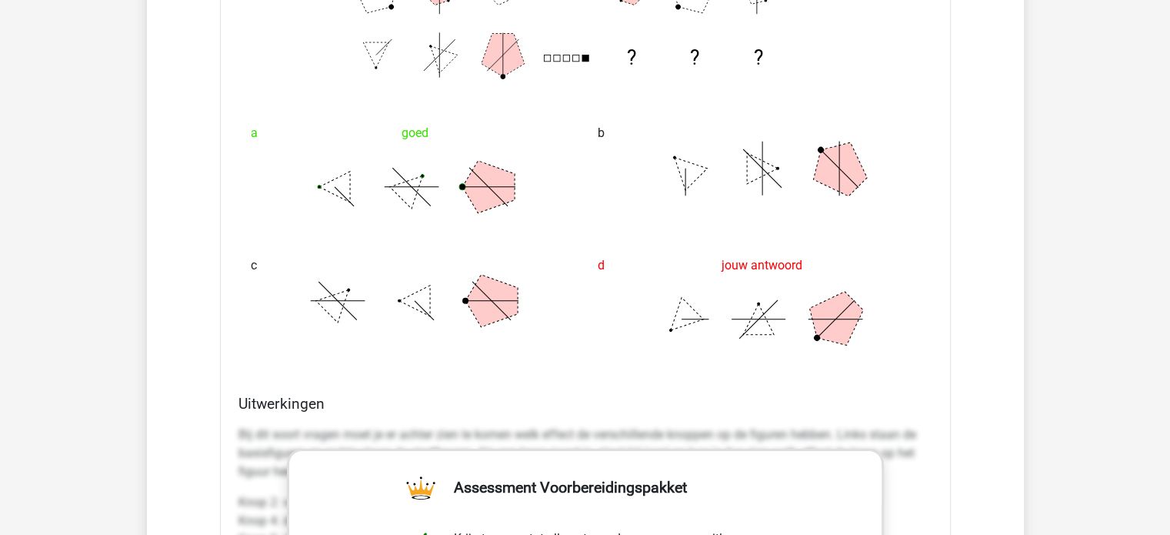
scroll to position [4731, 0]
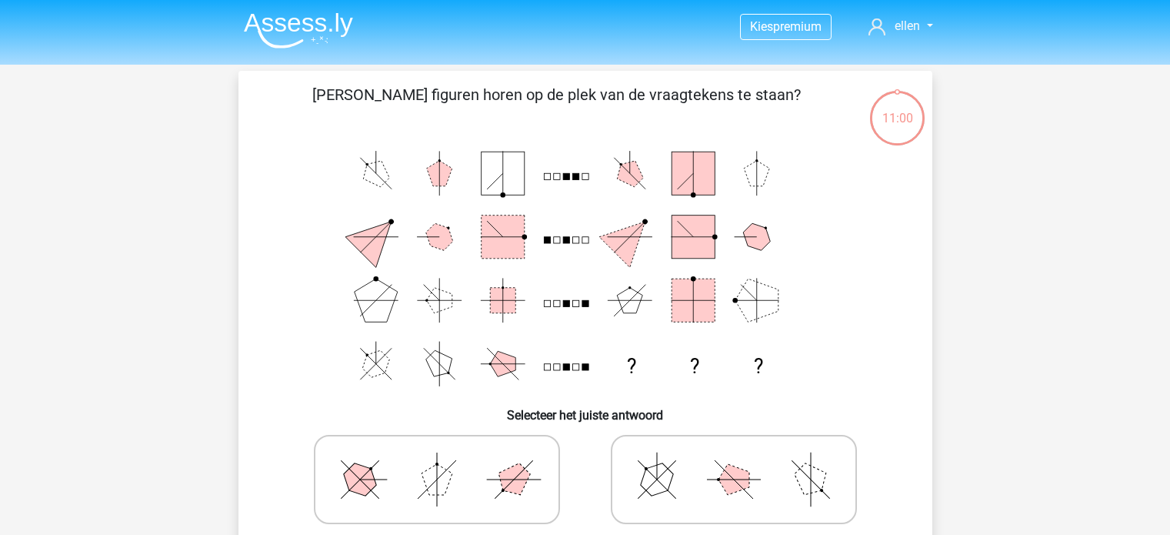
scroll to position [121, 0]
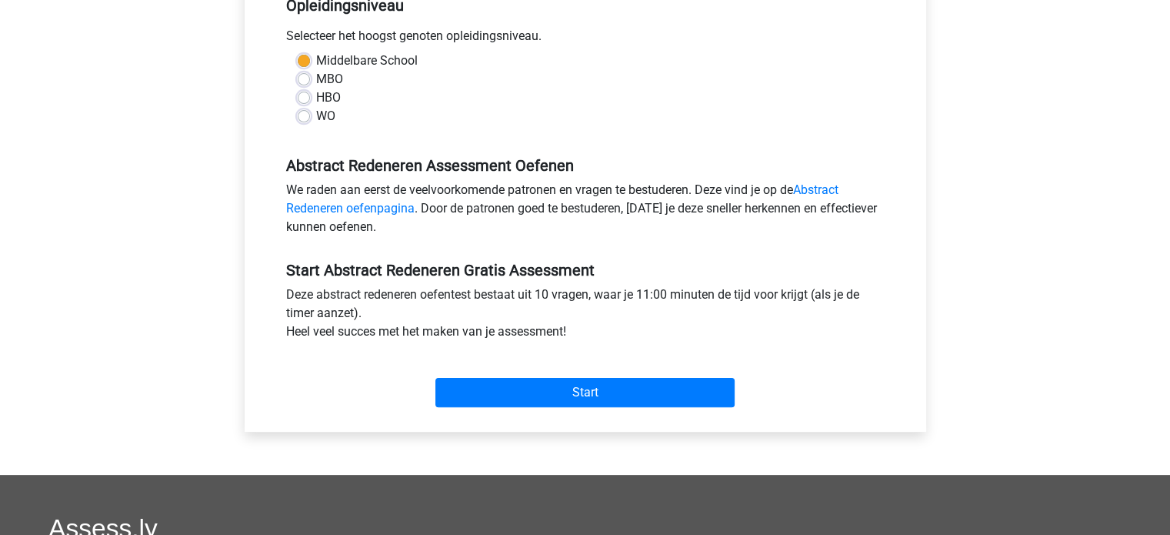
scroll to position [338, 0]
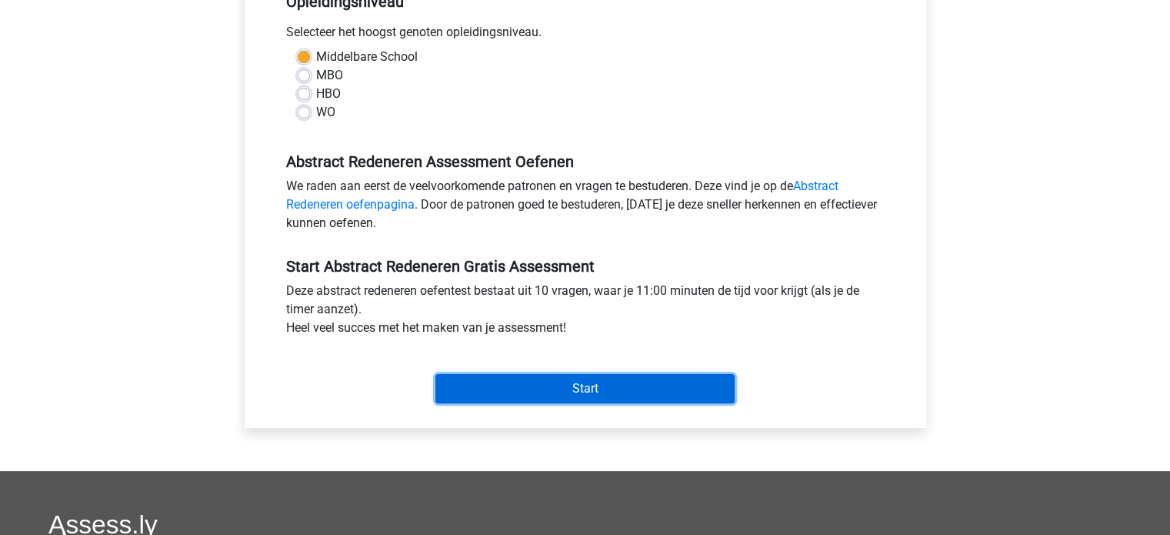
click at [588, 391] on input "Start" at bounding box center [584, 388] width 299 height 29
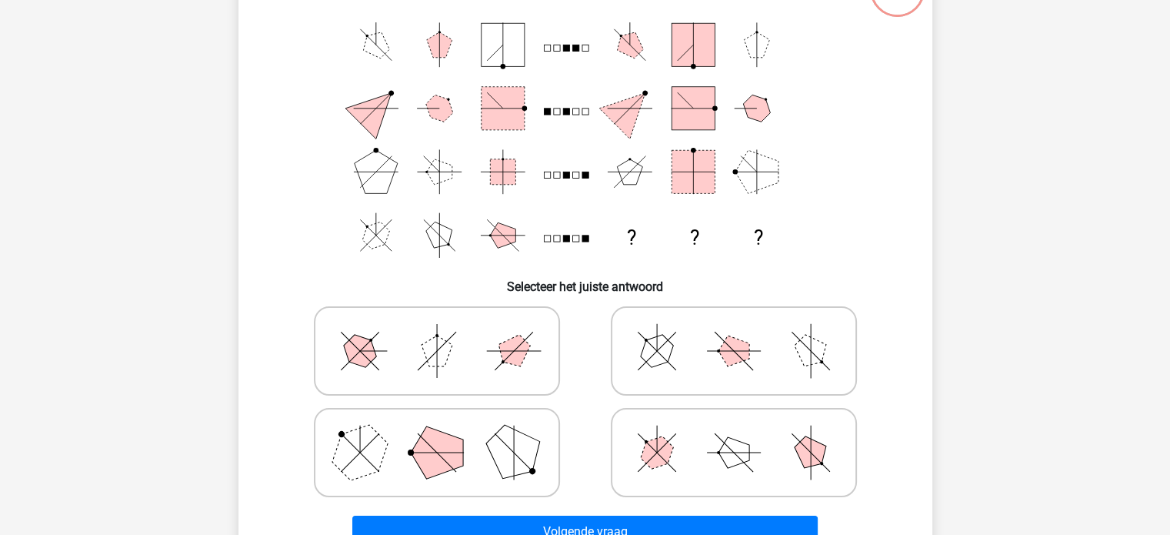
scroll to position [132, 0]
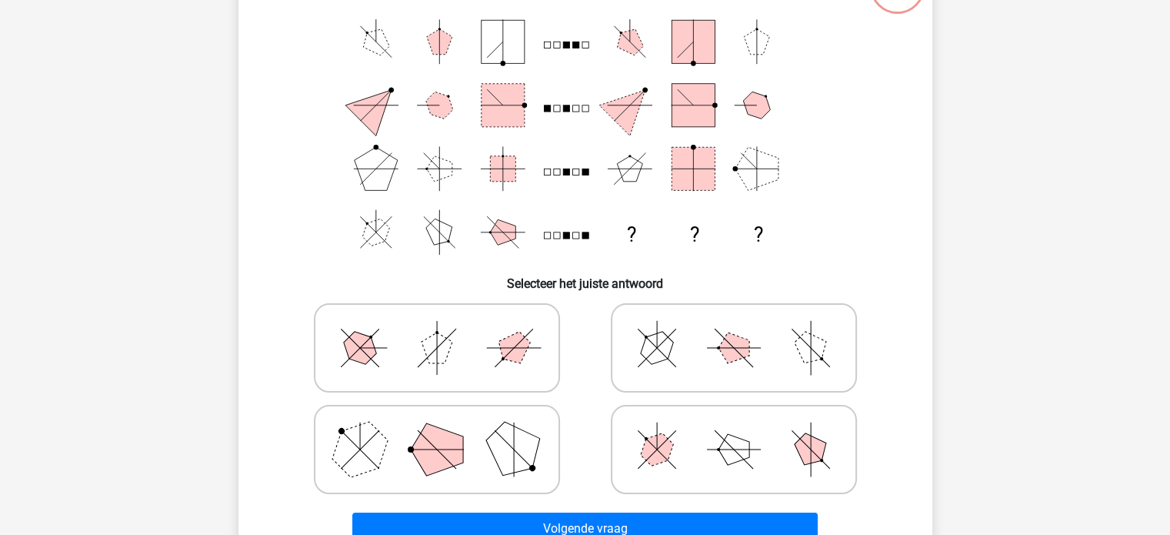
click at [785, 349] on icon at bounding box center [733, 347] width 231 height 77
click at [744, 328] on input "radio" at bounding box center [739, 323] width 10 height 10
radio input "true"
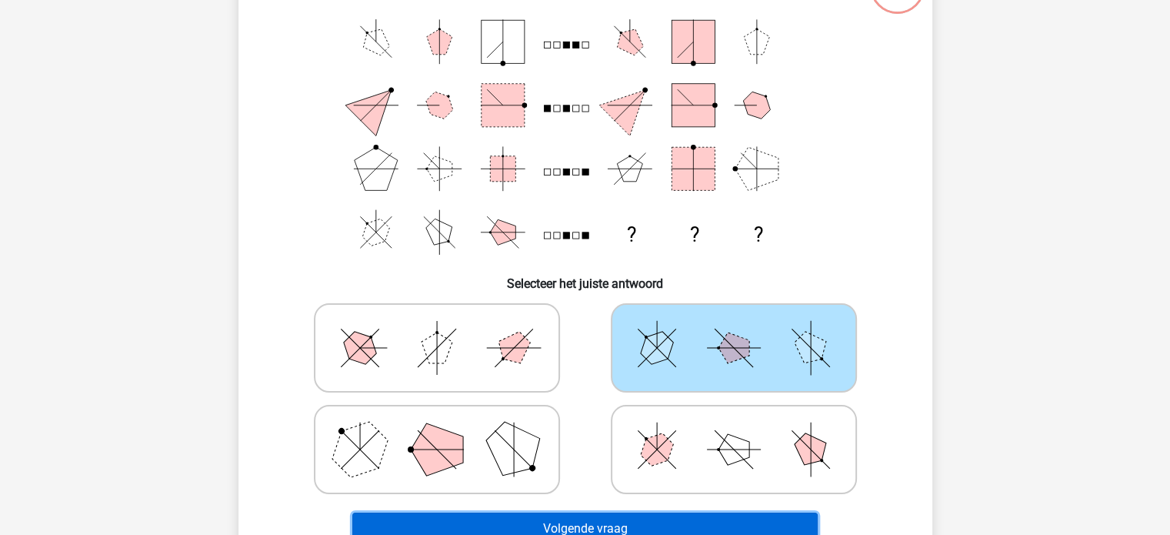
click at [698, 521] on button "Volgende vraag" at bounding box center [584, 528] width 465 height 32
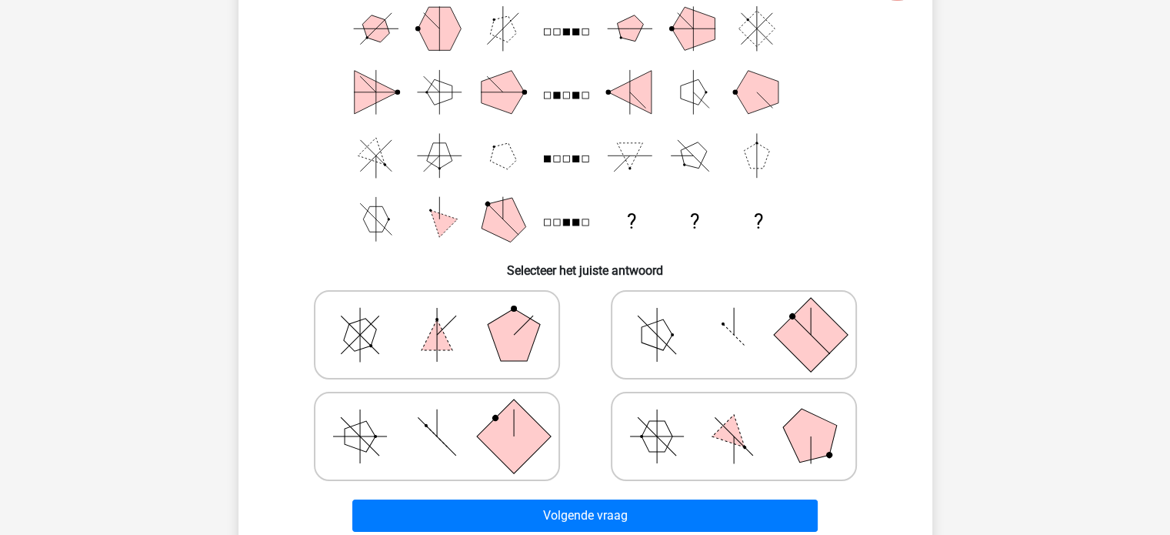
scroll to position [163, 0]
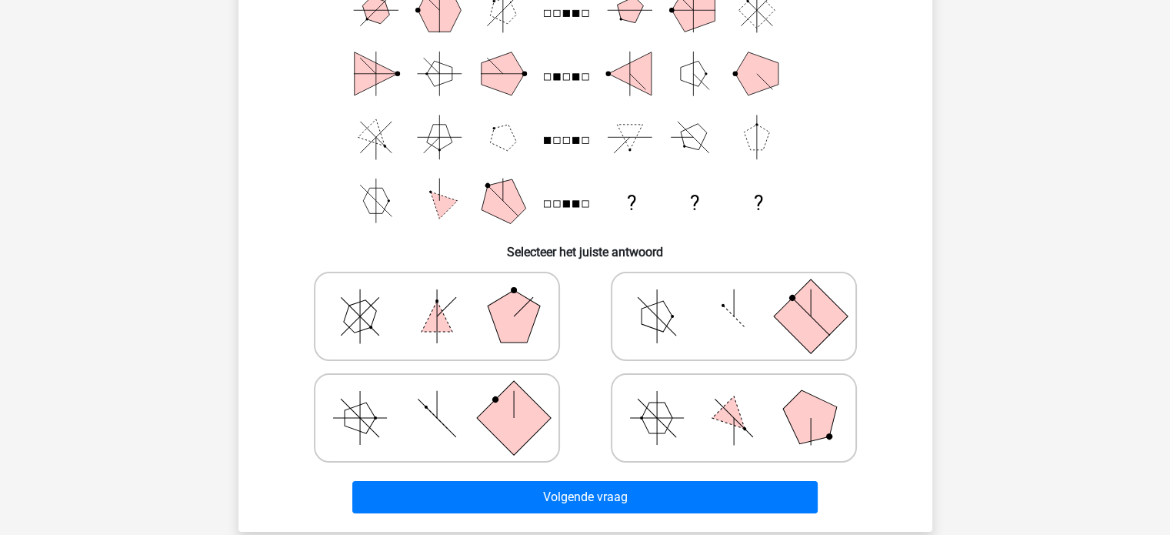
click at [714, 314] on icon at bounding box center [733, 316] width 231 height 77
click at [734, 297] on input "radio" at bounding box center [739, 292] width 10 height 10
radio input "true"
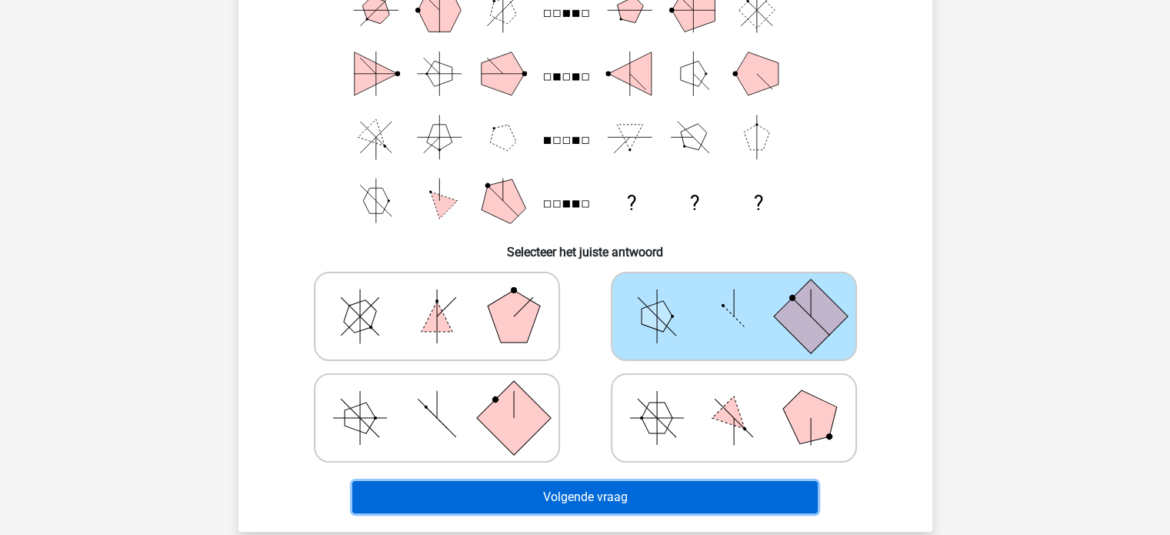
click at [633, 495] on button "Volgende vraag" at bounding box center [584, 497] width 465 height 32
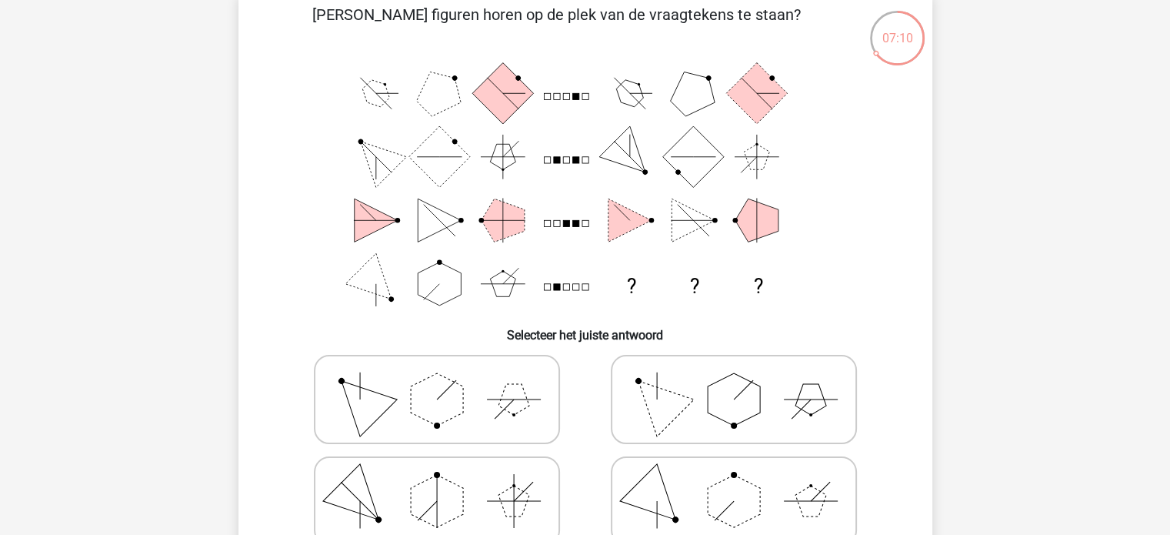
scroll to position [81, 0]
click at [777, 402] on icon at bounding box center [733, 398] width 231 height 77
click at [744, 379] on input "radio" at bounding box center [739, 374] width 10 height 10
radio input "true"
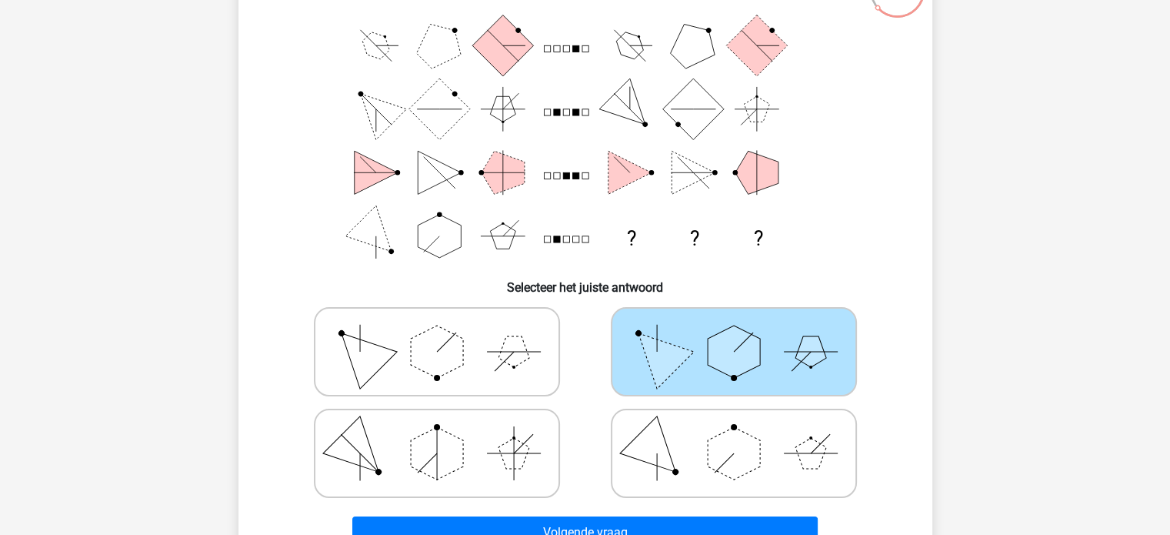
scroll to position [160, 0]
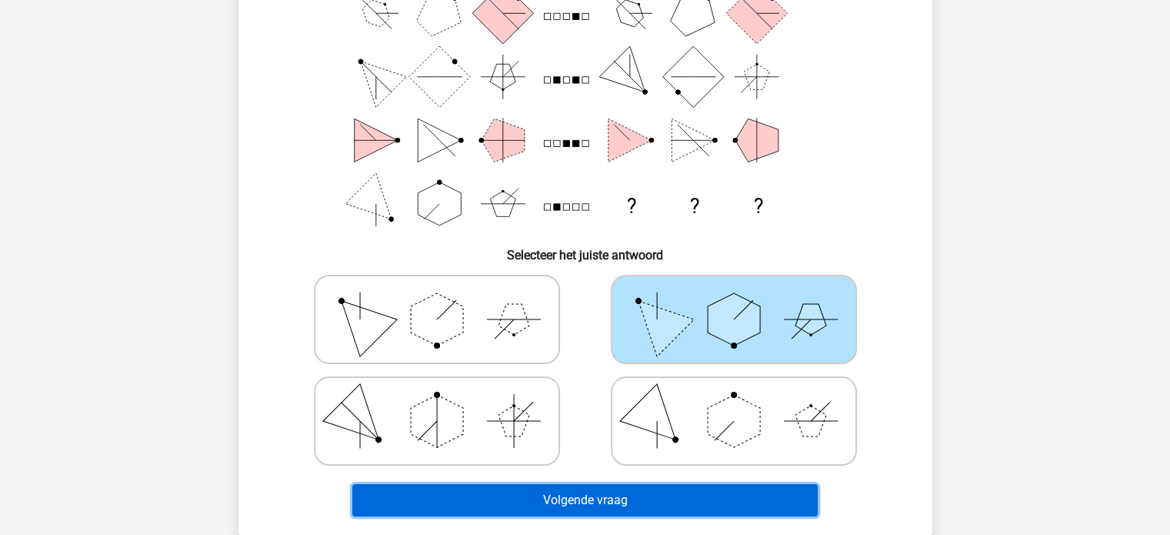
click at [695, 492] on button "Volgende vraag" at bounding box center [584, 500] width 465 height 32
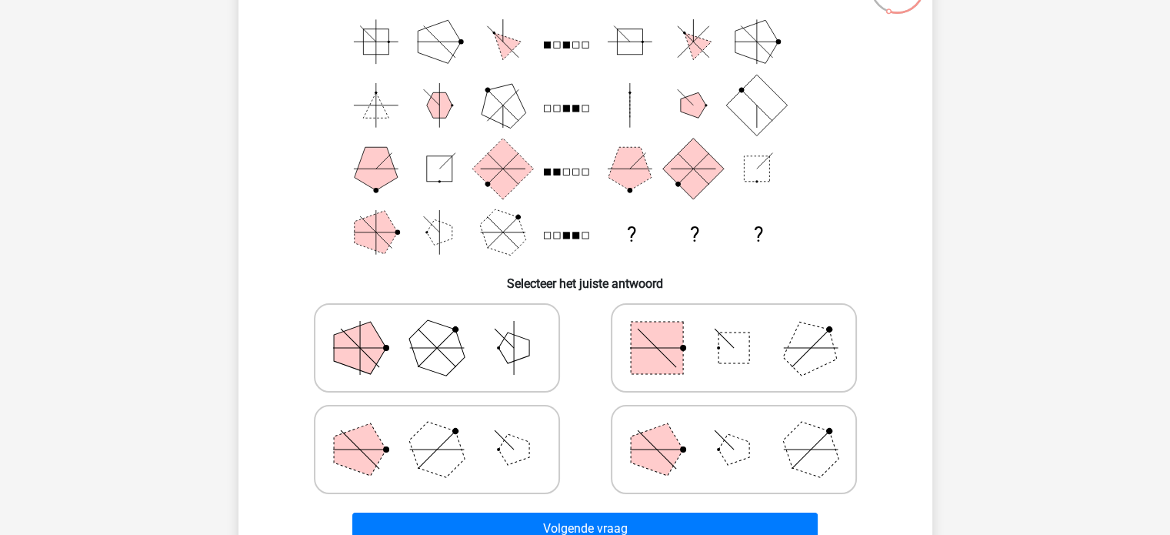
scroll to position [178, 0]
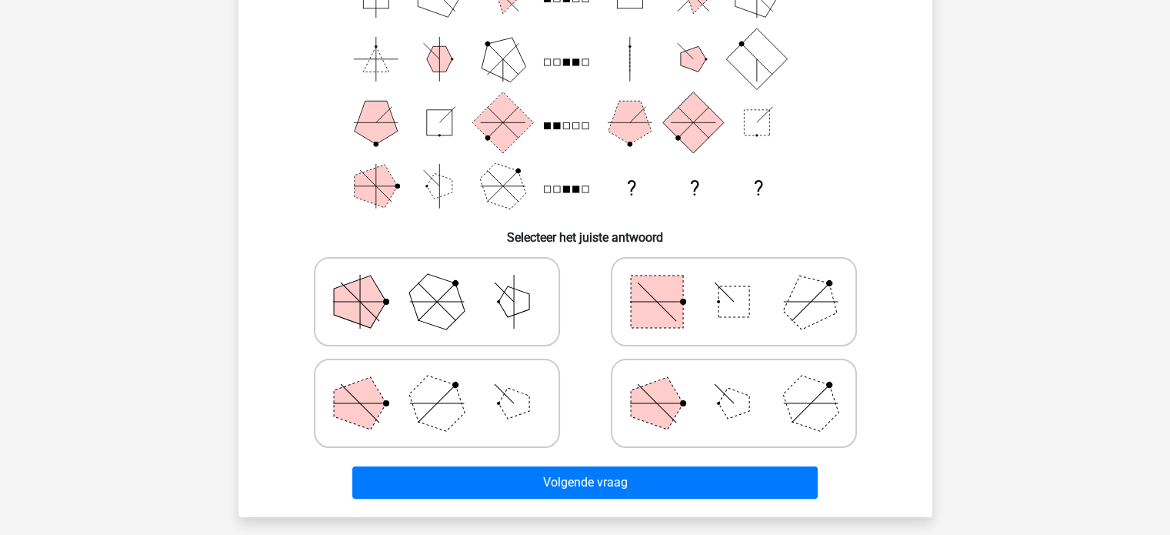
click at [758, 408] on icon at bounding box center [733, 403] width 231 height 77
click at [744, 384] on input "radio" at bounding box center [739, 379] width 10 height 10
radio input "true"
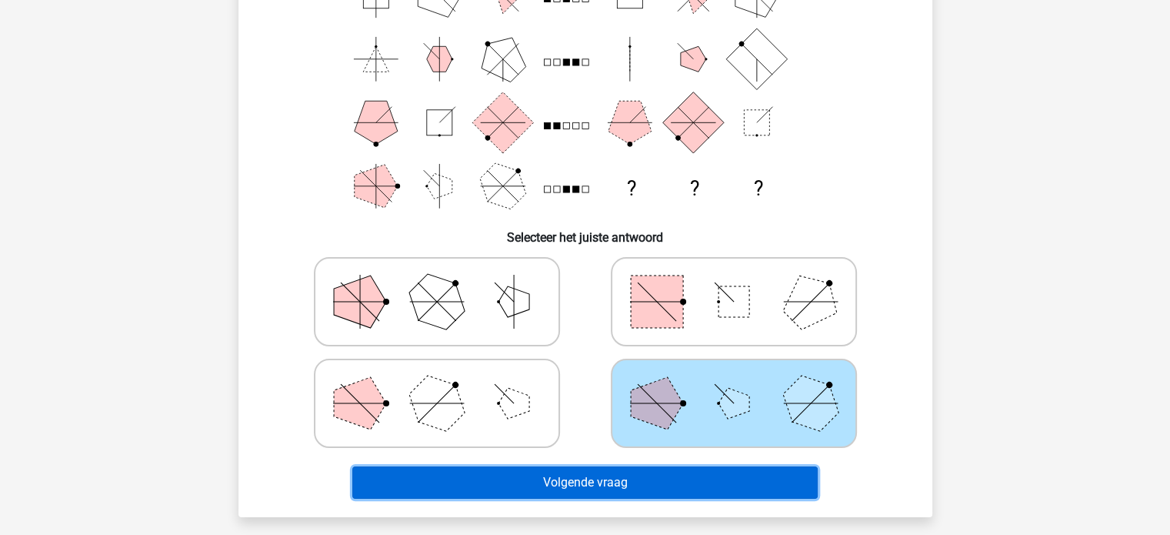
click at [658, 493] on button "Volgende vraag" at bounding box center [584, 482] width 465 height 32
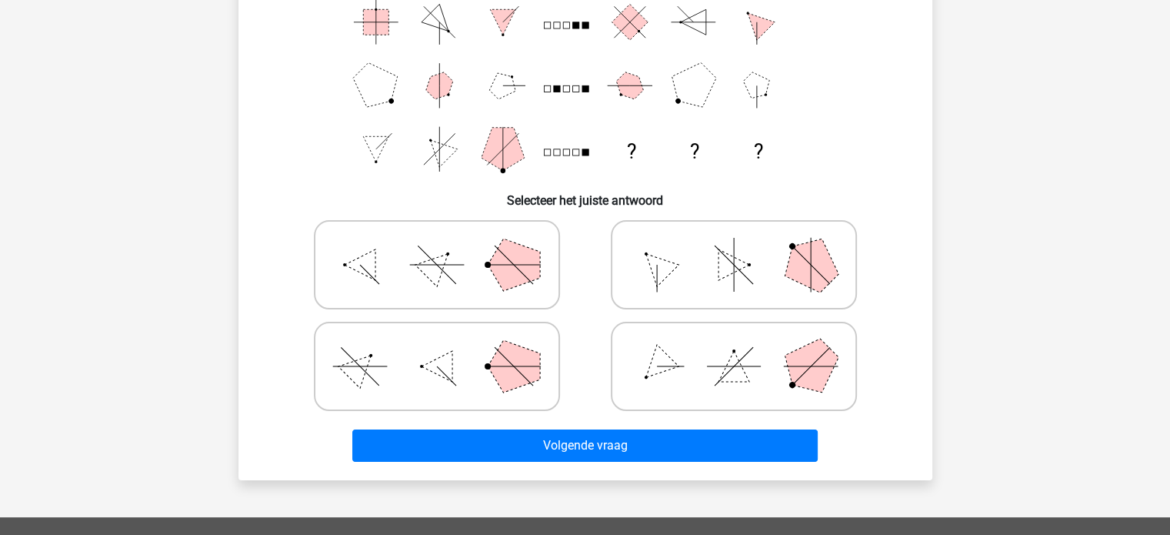
scroll to position [215, 0]
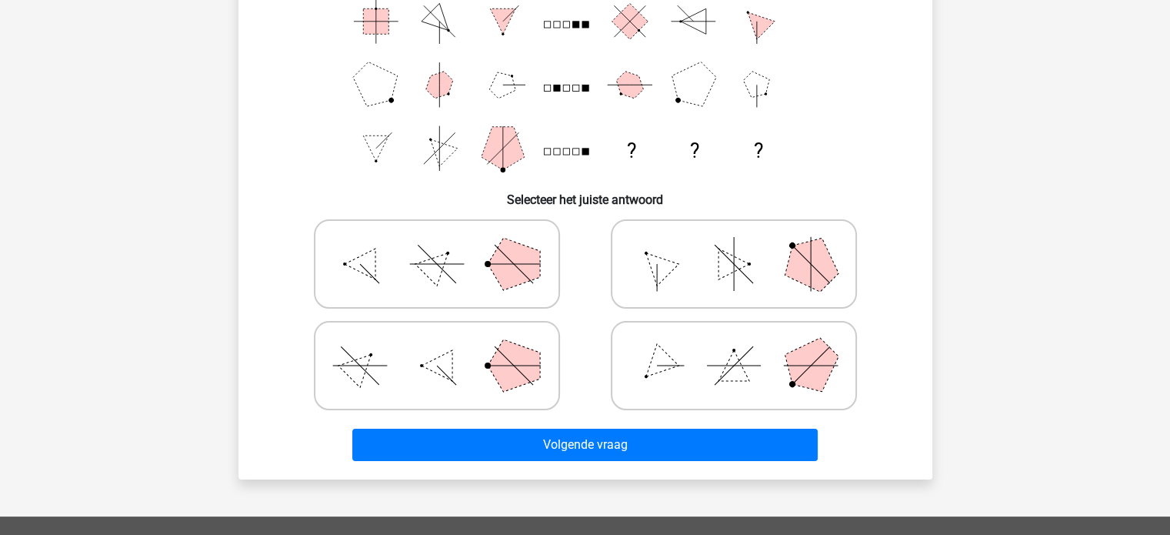
click at [782, 367] on icon at bounding box center [733, 365] width 231 height 77
click at [744, 346] on input "radio" at bounding box center [739, 341] width 10 height 10
radio input "true"
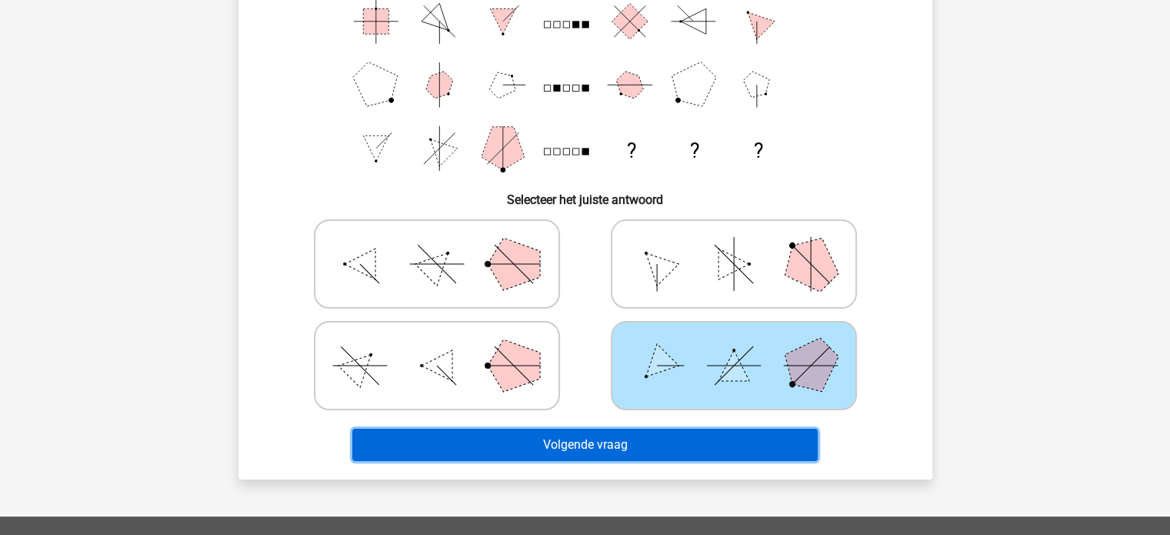
click at [671, 448] on button "Volgende vraag" at bounding box center [584, 444] width 465 height 32
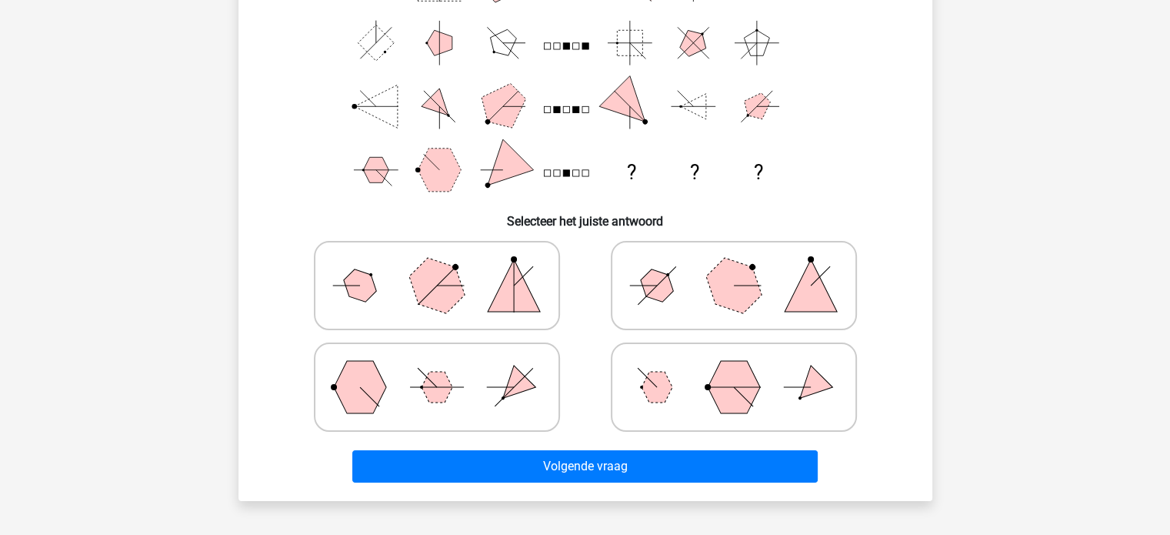
scroll to position [197, 0]
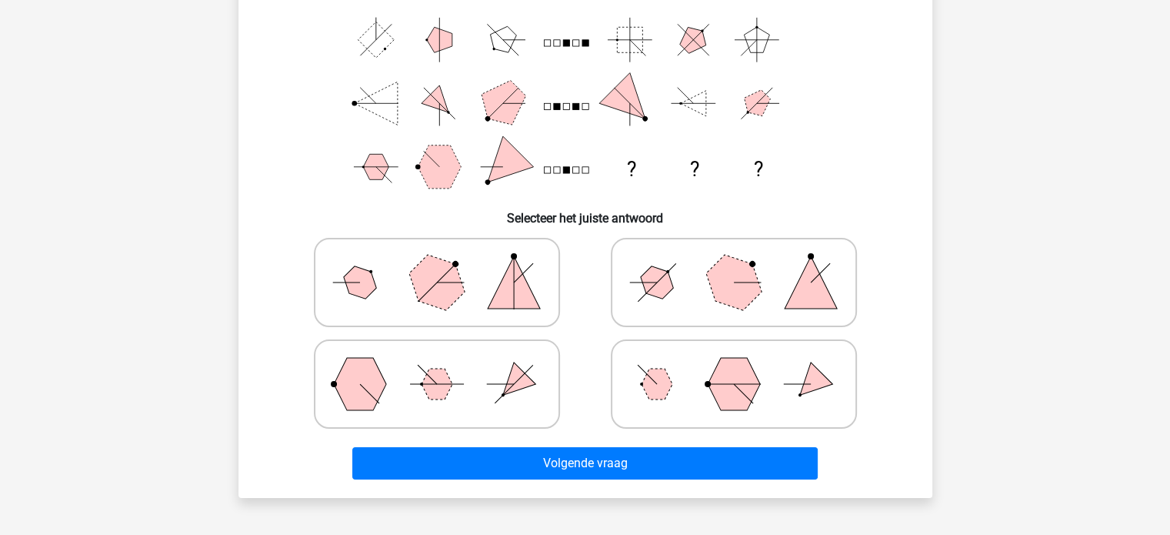
click at [452, 390] on icon at bounding box center [436, 383] width 231 height 77
click at [447, 365] on input "radio" at bounding box center [442, 360] width 10 height 10
radio input "true"
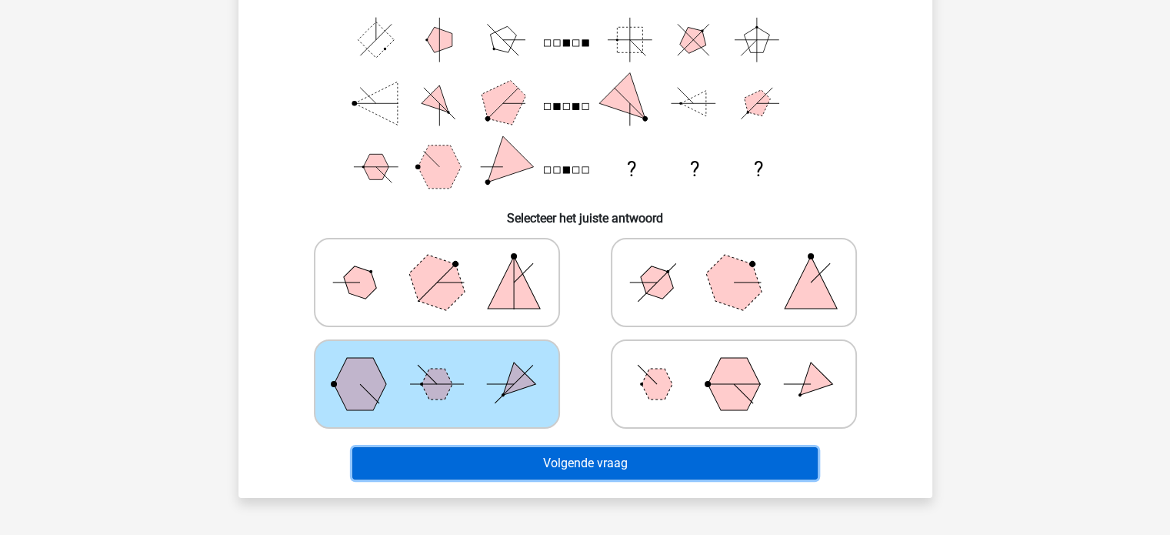
click at [650, 455] on button "Volgende vraag" at bounding box center [584, 463] width 465 height 32
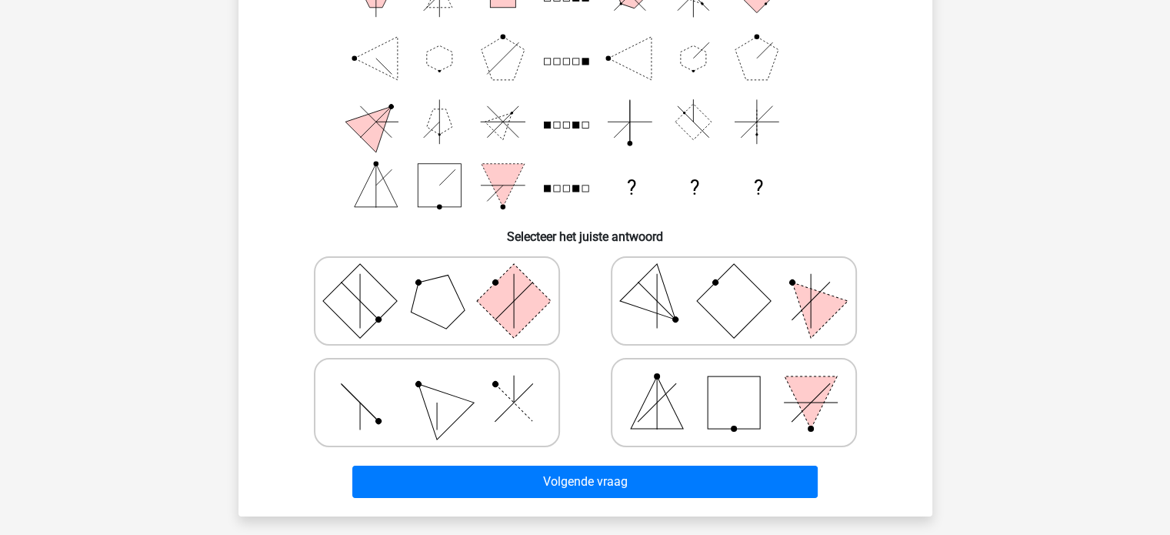
scroll to position [180, 0]
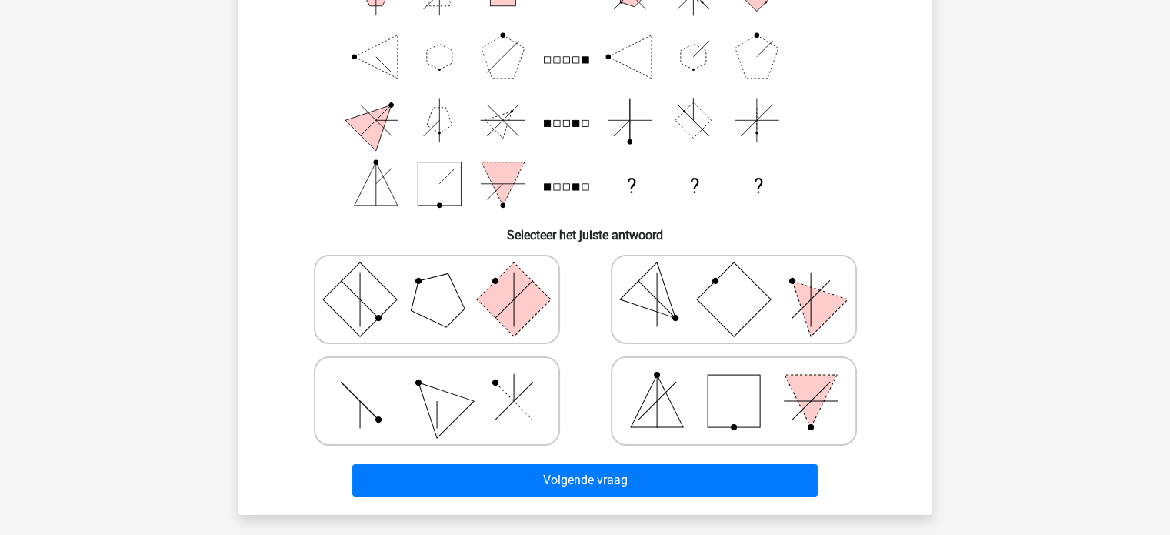
click at [754, 408] on rect at bounding box center [734, 401] width 52 height 52
click at [744, 381] on input "radio" at bounding box center [739, 376] width 10 height 10
radio input "true"
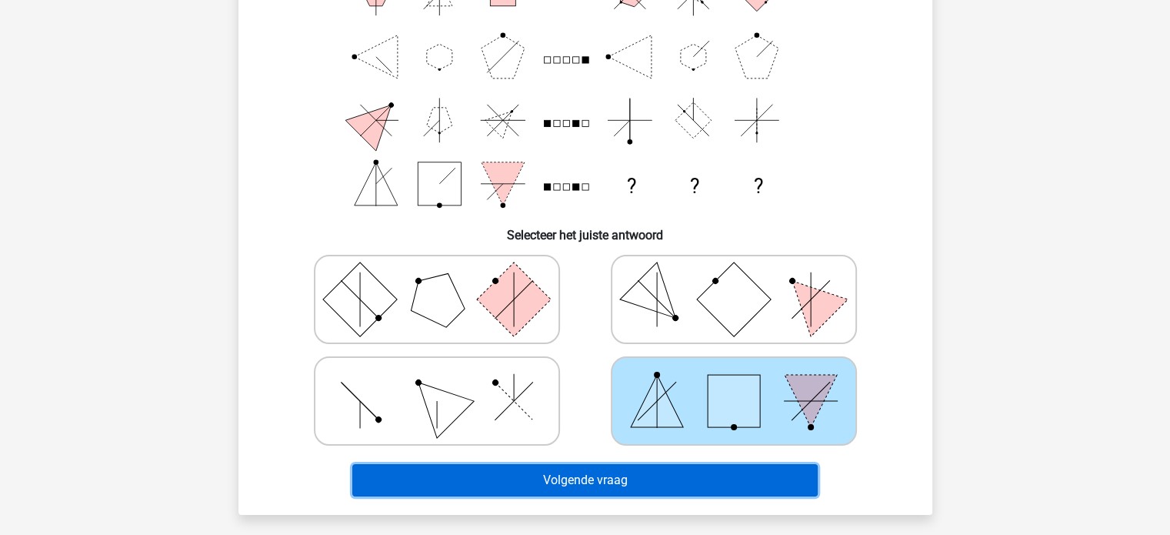
click at [608, 479] on button "Volgende vraag" at bounding box center [584, 480] width 465 height 32
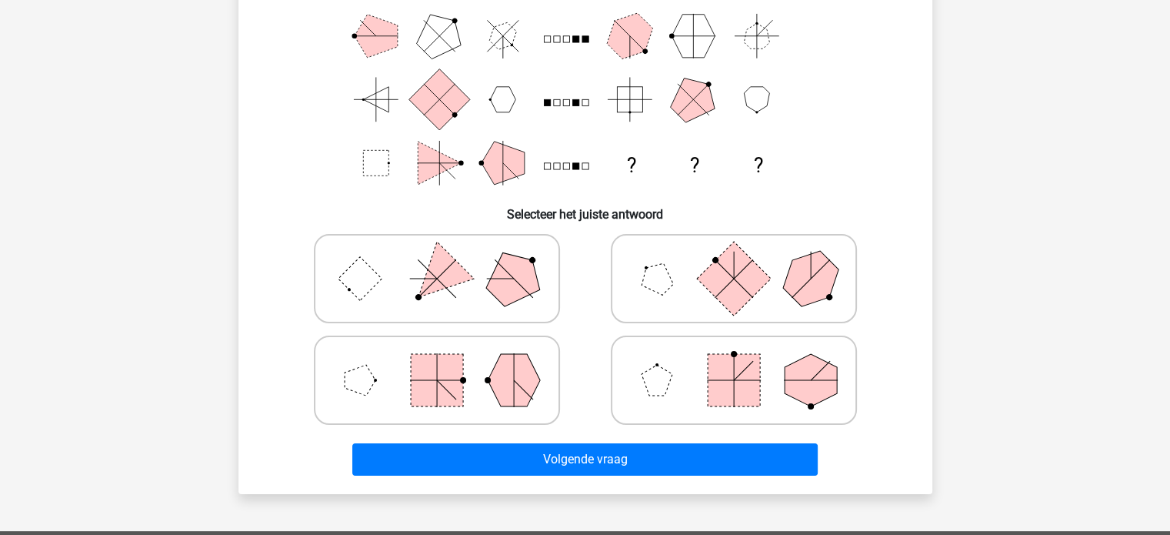
scroll to position [199, 0]
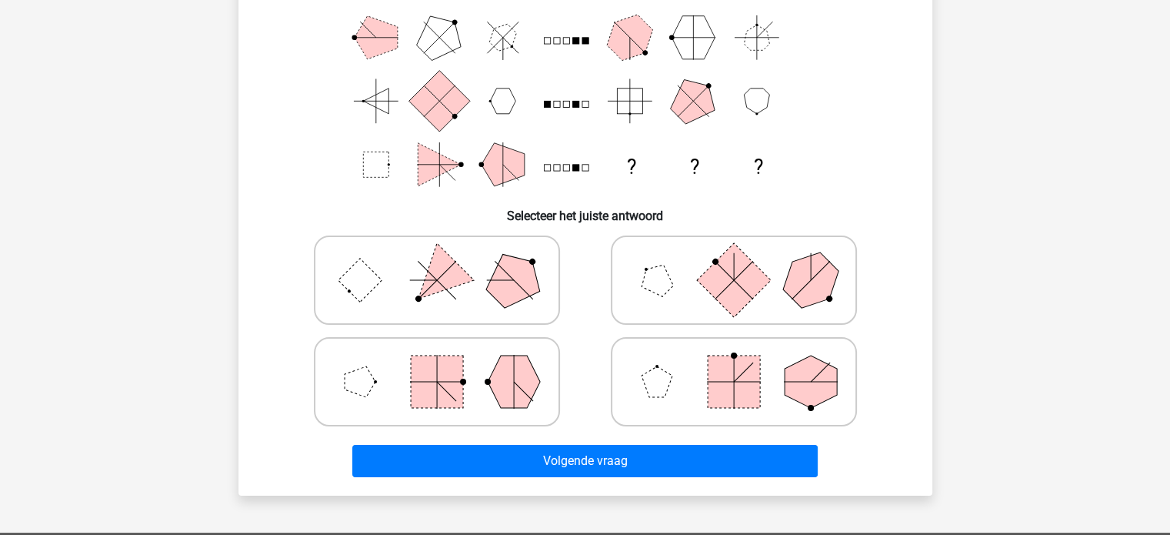
click at [698, 298] on icon at bounding box center [733, 279] width 231 height 77
click at [734, 261] on input "radio" at bounding box center [739, 256] width 10 height 10
radio input "true"
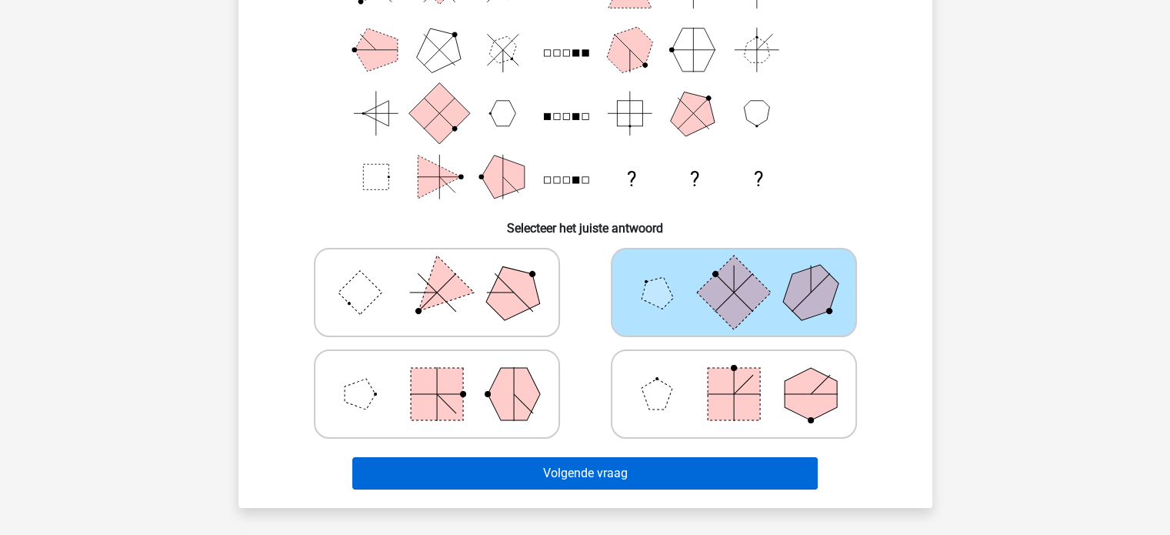
scroll to position [184, 0]
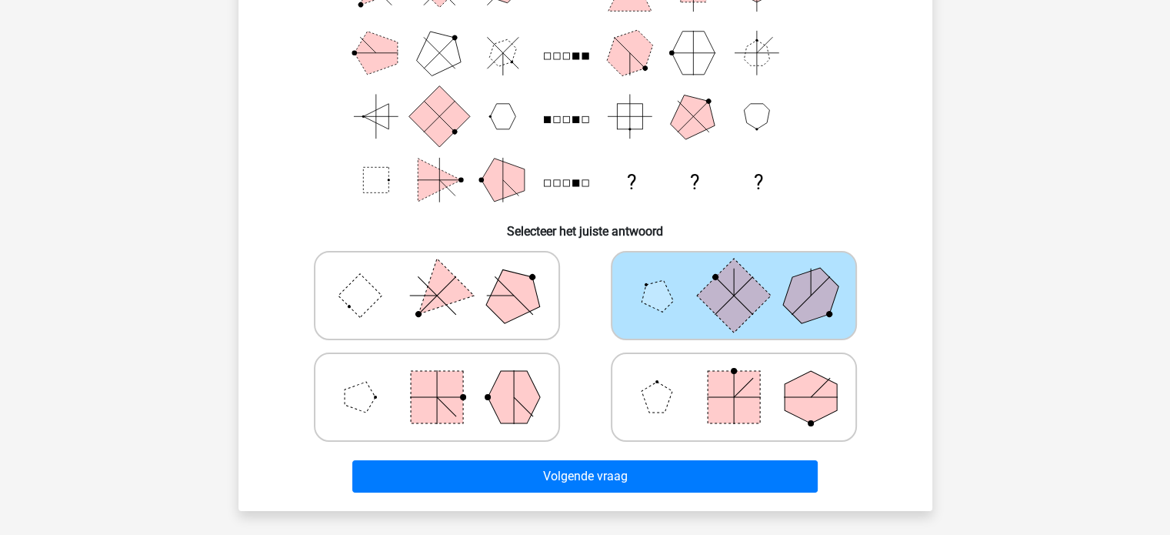
click at [514, 378] on polygon at bounding box center [514, 397] width 52 height 52
click at [447, 378] on input "radio" at bounding box center [442, 373] width 10 height 10
radio input "true"
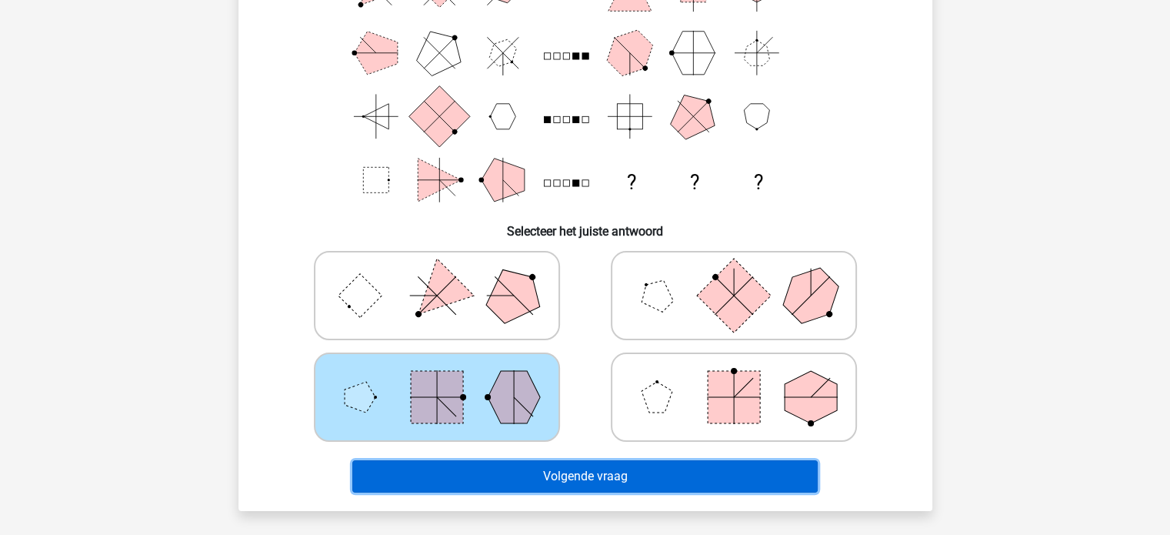
click at [612, 470] on button "Volgende vraag" at bounding box center [584, 476] width 465 height 32
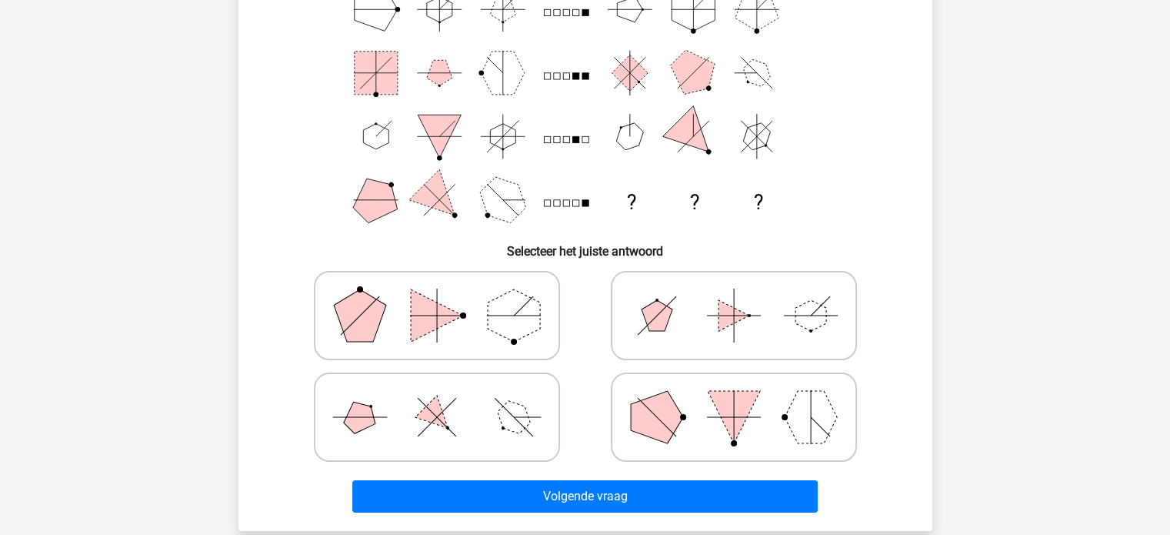
scroll to position [187, 0]
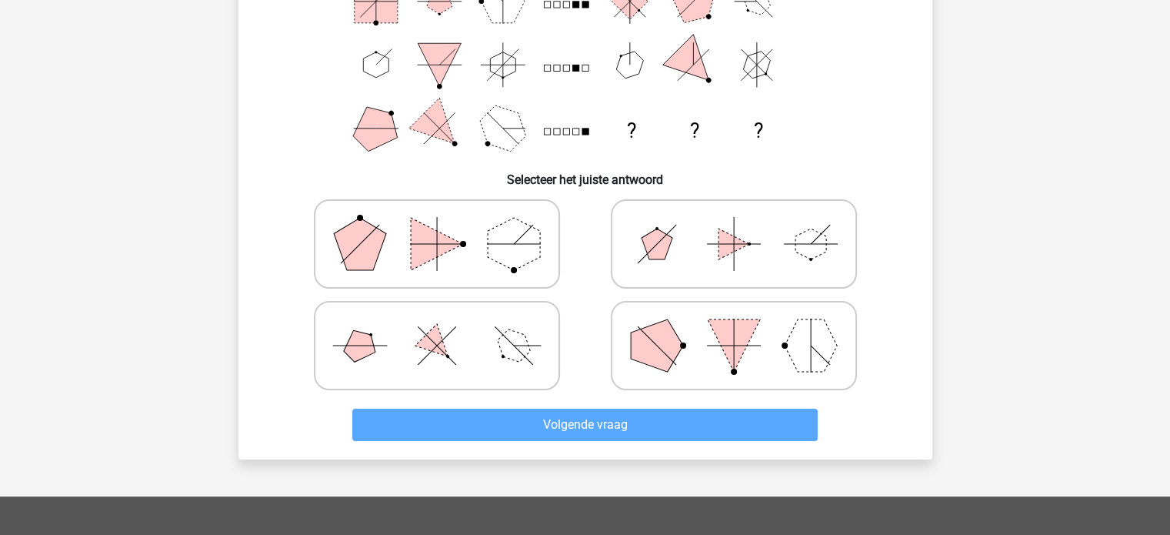
scroll to position [240, 0]
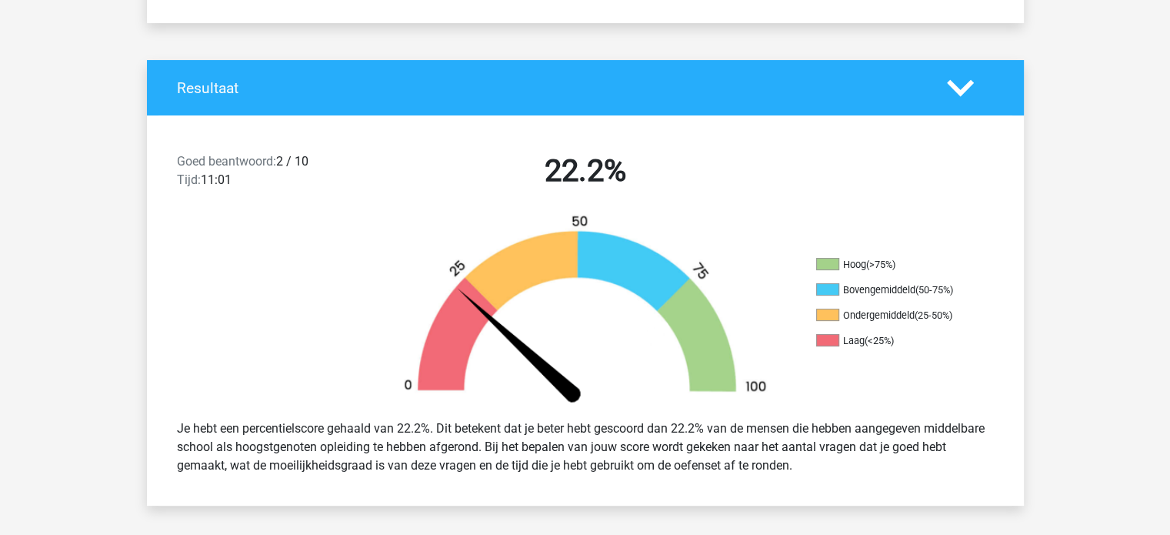
scroll to position [274, 0]
